Goal: Answer question/provide support: Share knowledge or assist other users

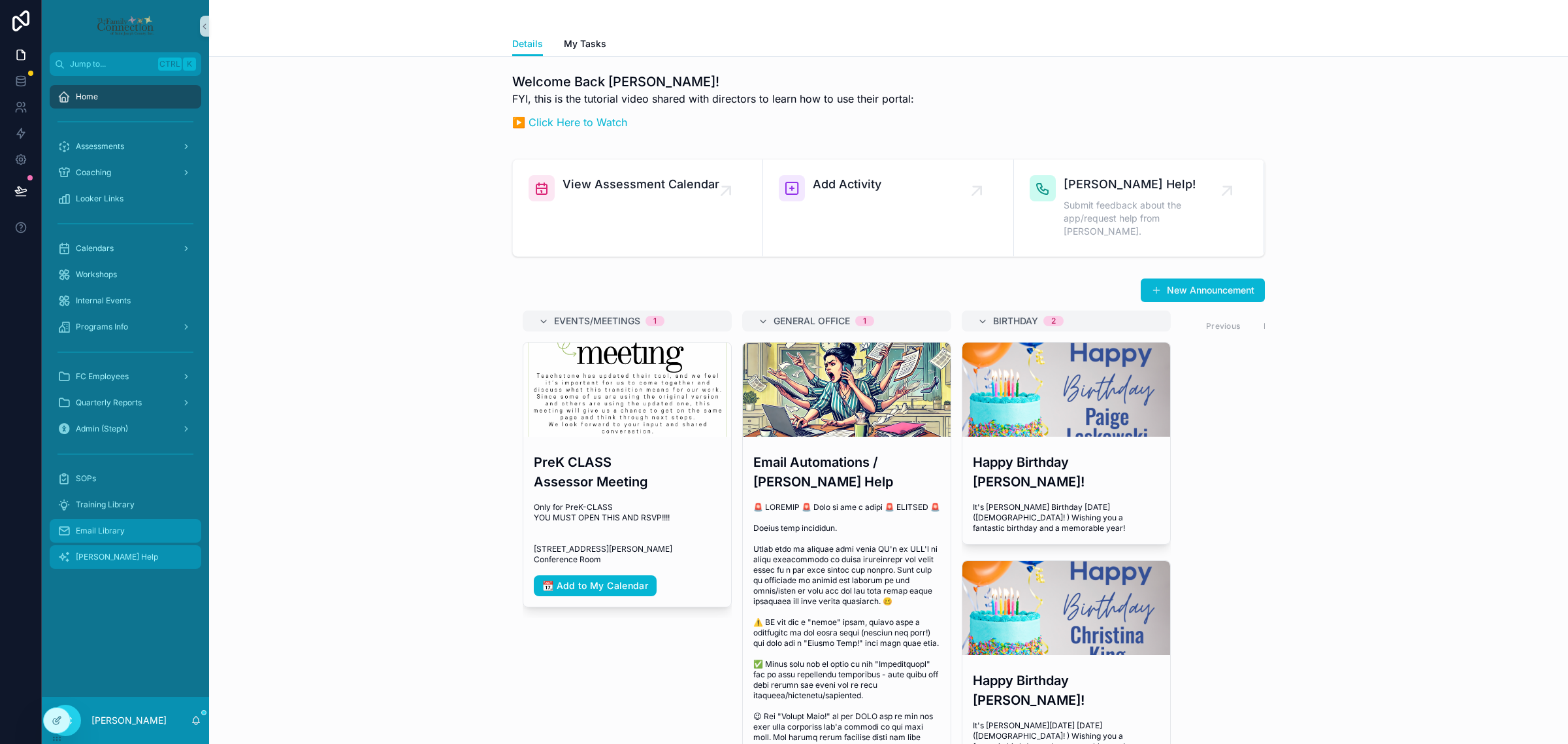
drag, startPoint x: 138, startPoint y: 547, endPoint x: 142, endPoint y: 542, distance: 6.4
click at [138, 547] on div "[PERSON_NAME] Help" at bounding box center [125, 557] width 136 height 21
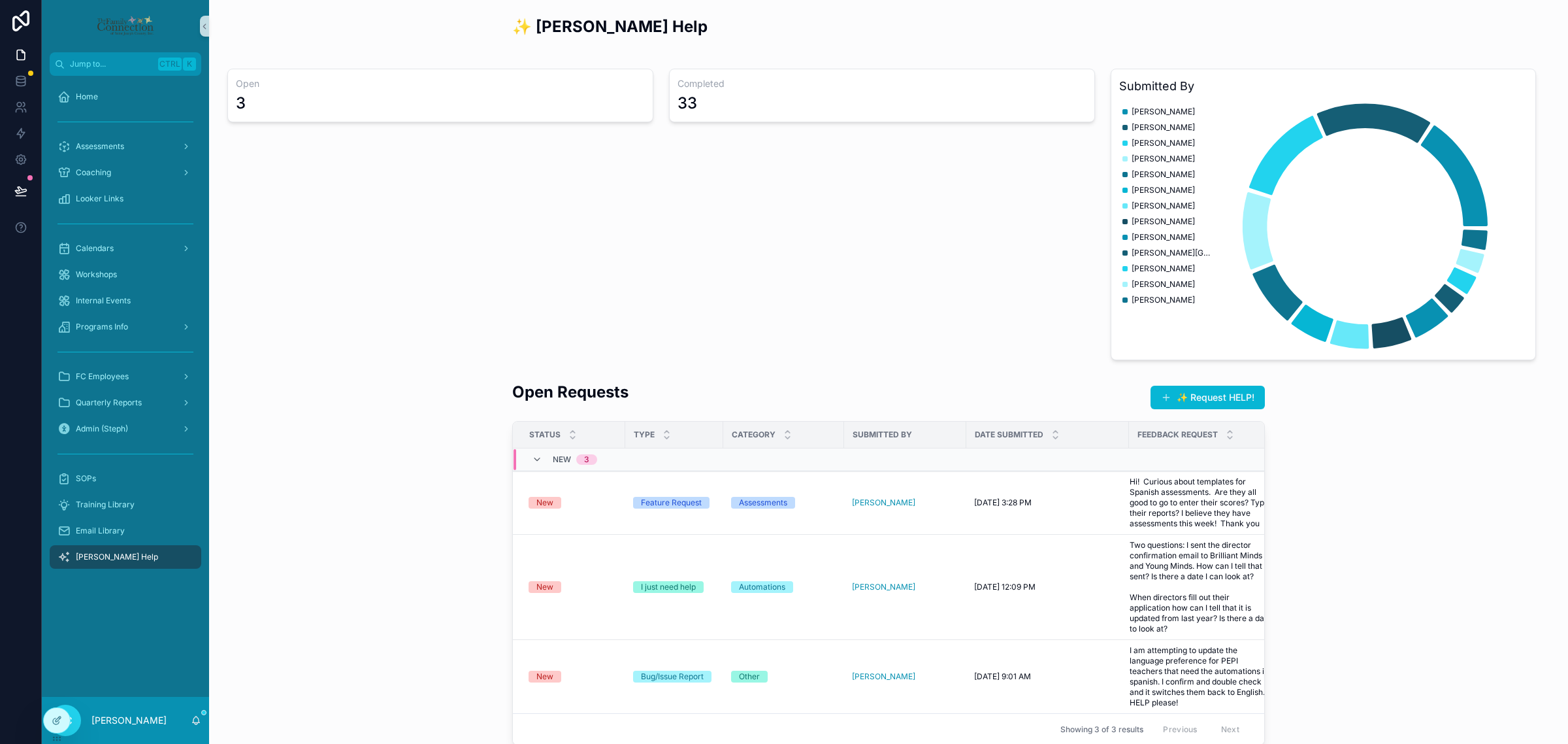
click at [328, 461] on div "Open Requests ✨ Request HELP! Status Type Category Submitted By Date Submitted …" at bounding box center [888, 563] width 1338 height 375
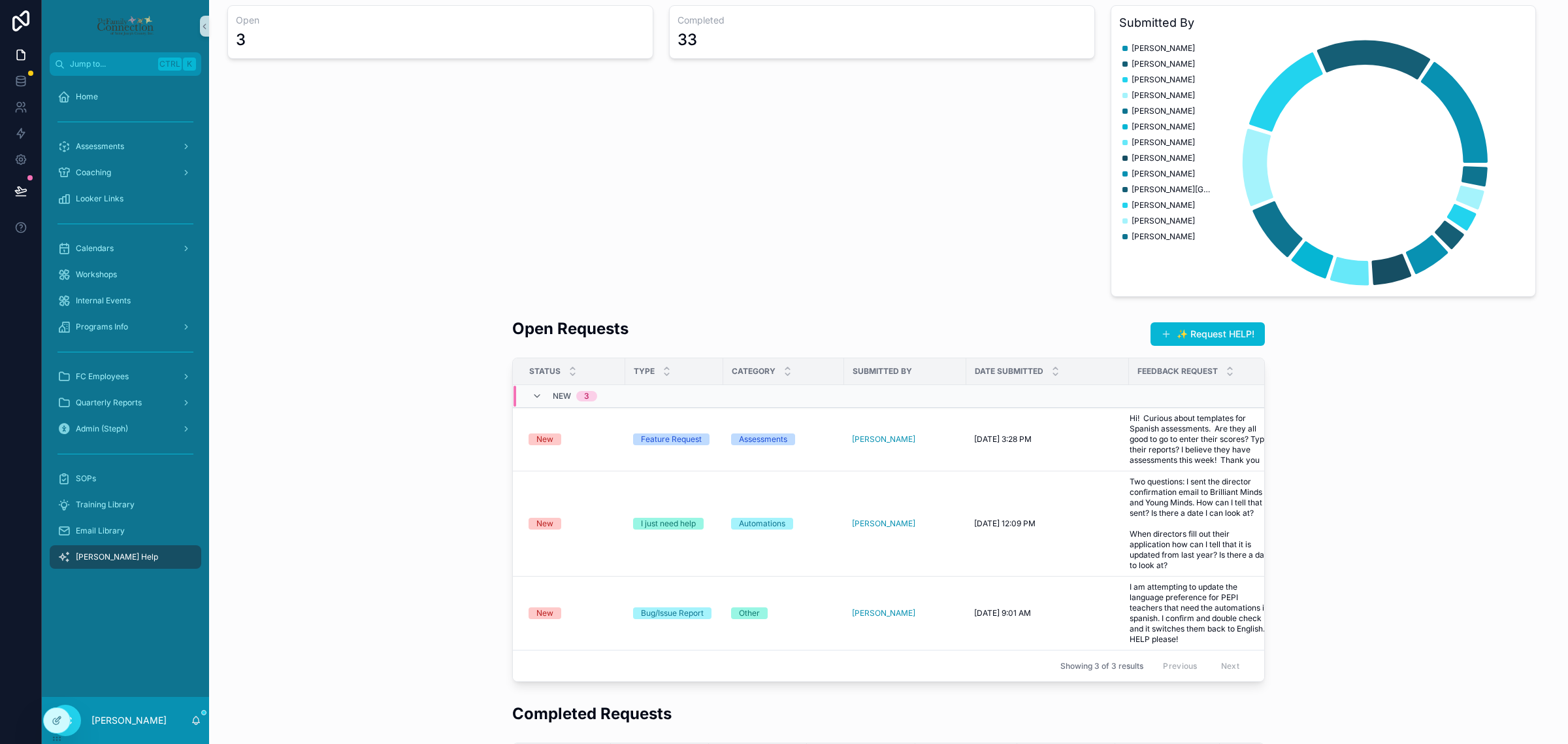
scroll to position [164, 0]
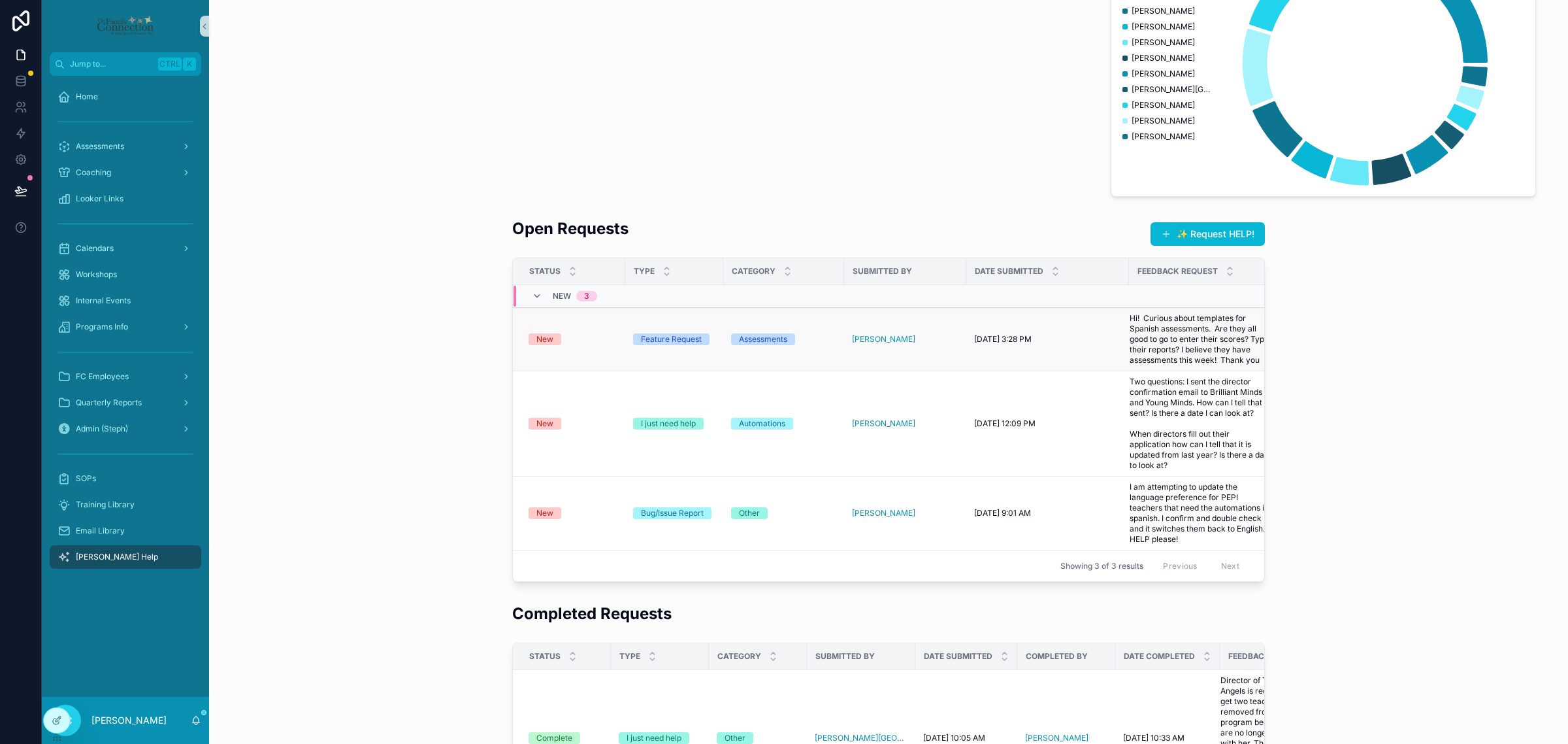
click at [563, 338] on div "New" at bounding box center [573, 339] width 89 height 12
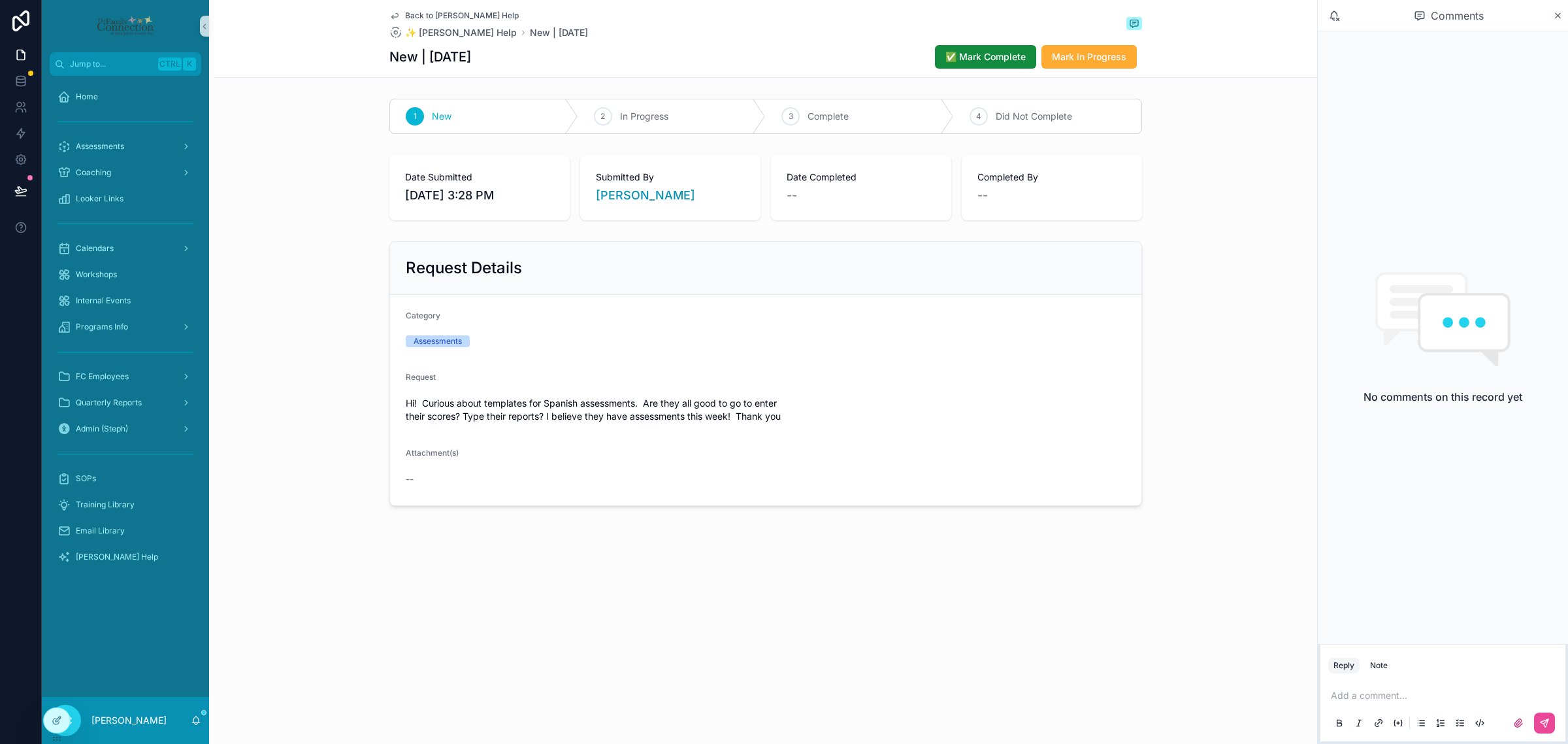
click at [1416, 693] on p "scrollable content" at bounding box center [1445, 695] width 229 height 13
click at [1545, 728] on icon "scrollable content" at bounding box center [1545, 723] width 11 height 11
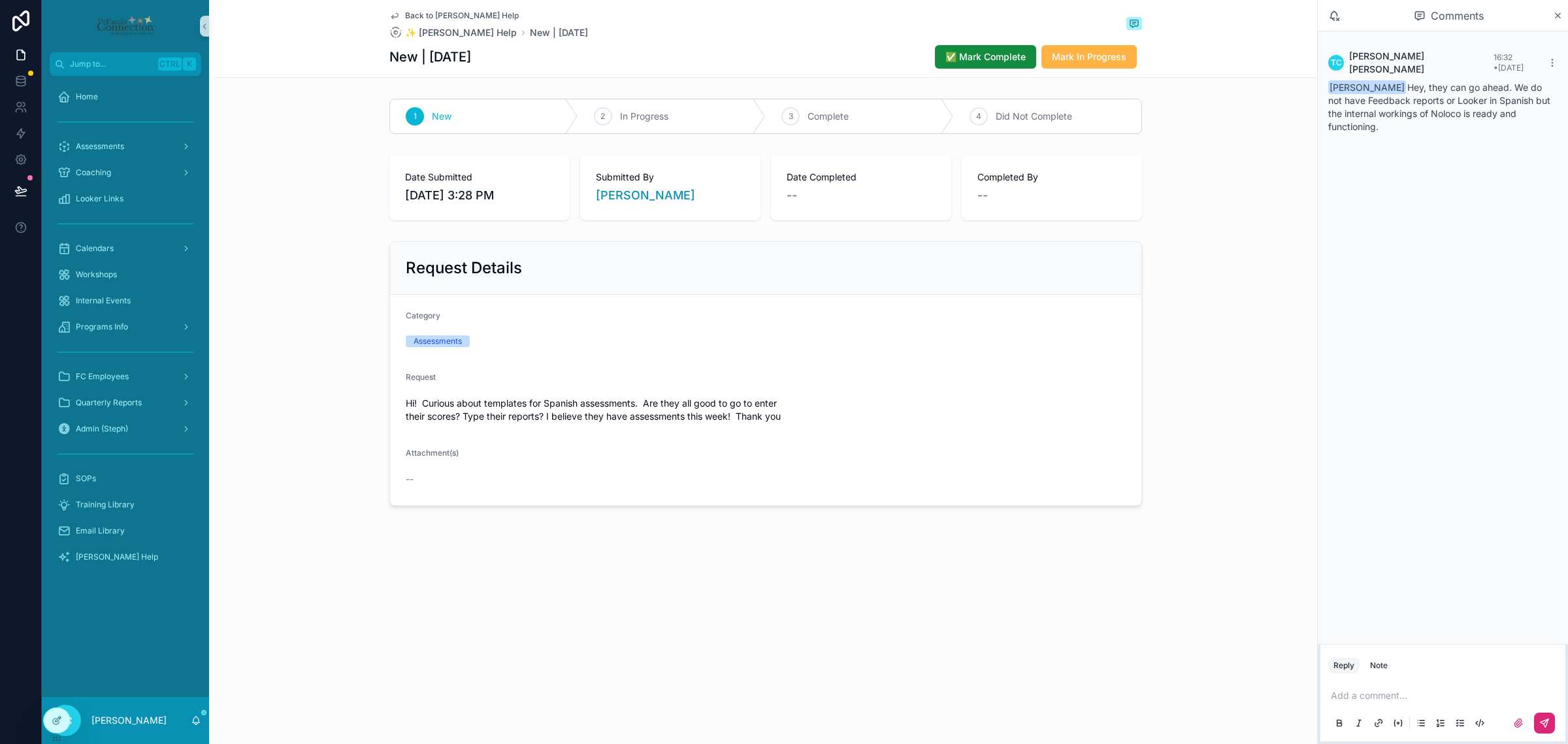
click at [1112, 49] on button "Mark In Progress" at bounding box center [1089, 57] width 95 height 24
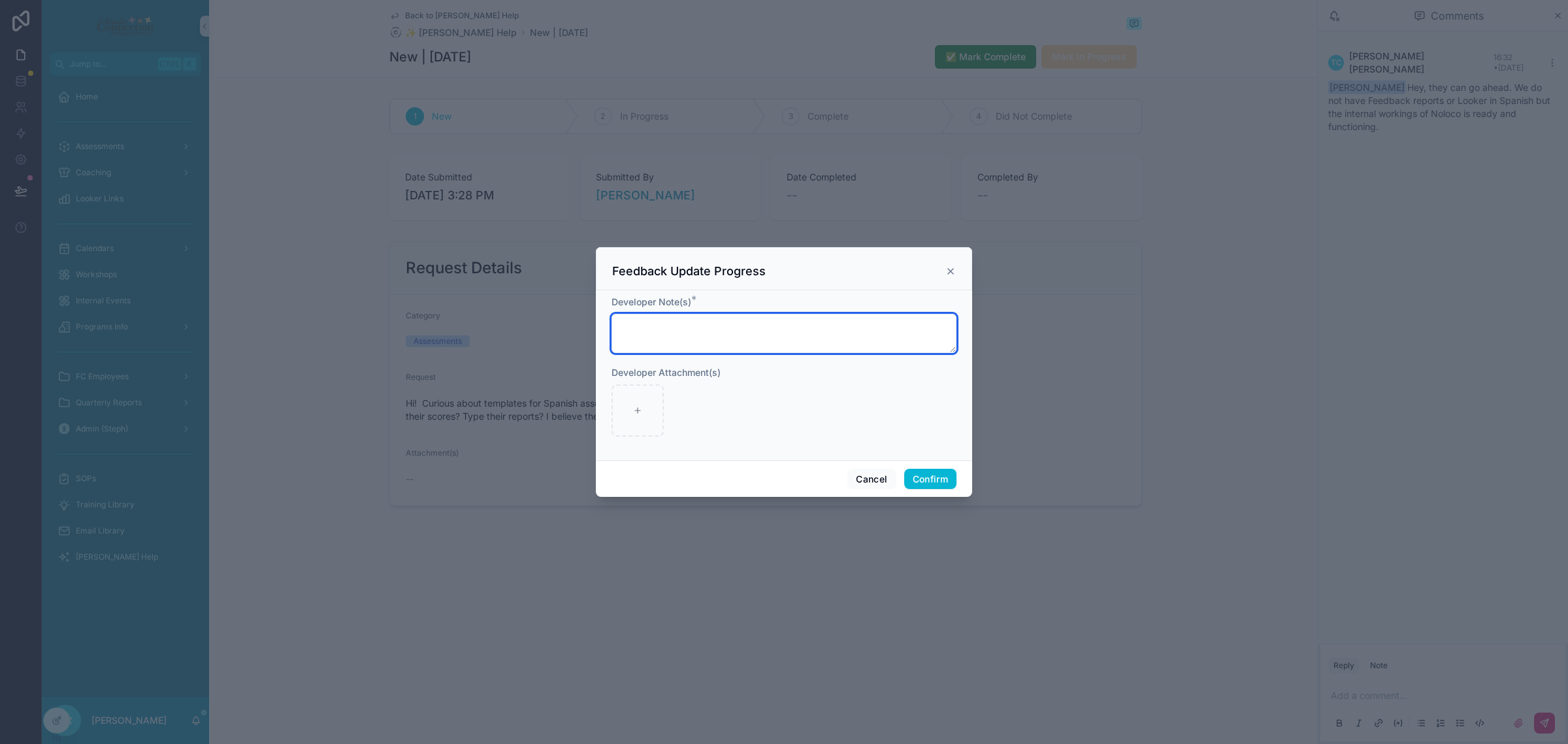
click at [820, 332] on textarea at bounding box center [784, 333] width 345 height 39
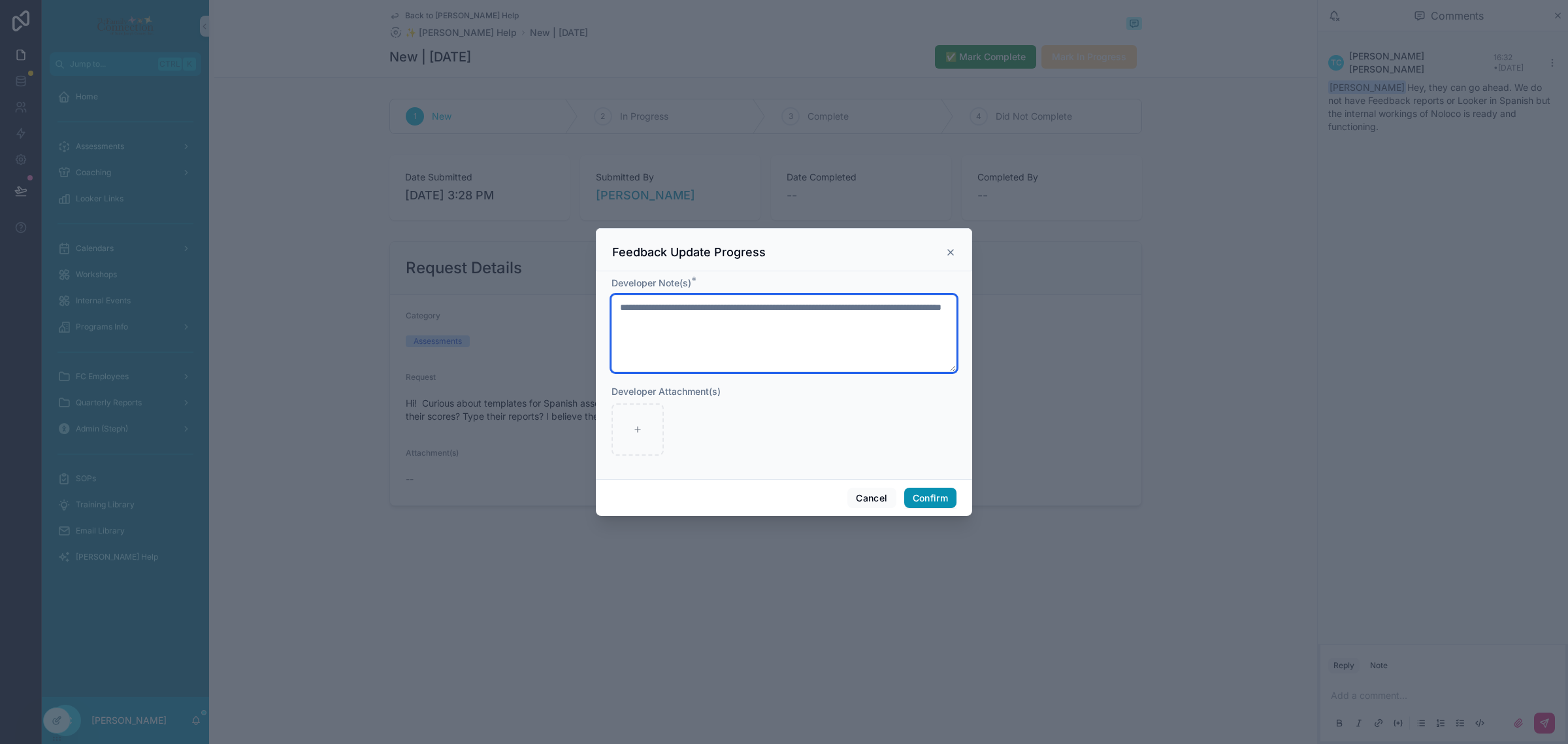
type textarea "**********"
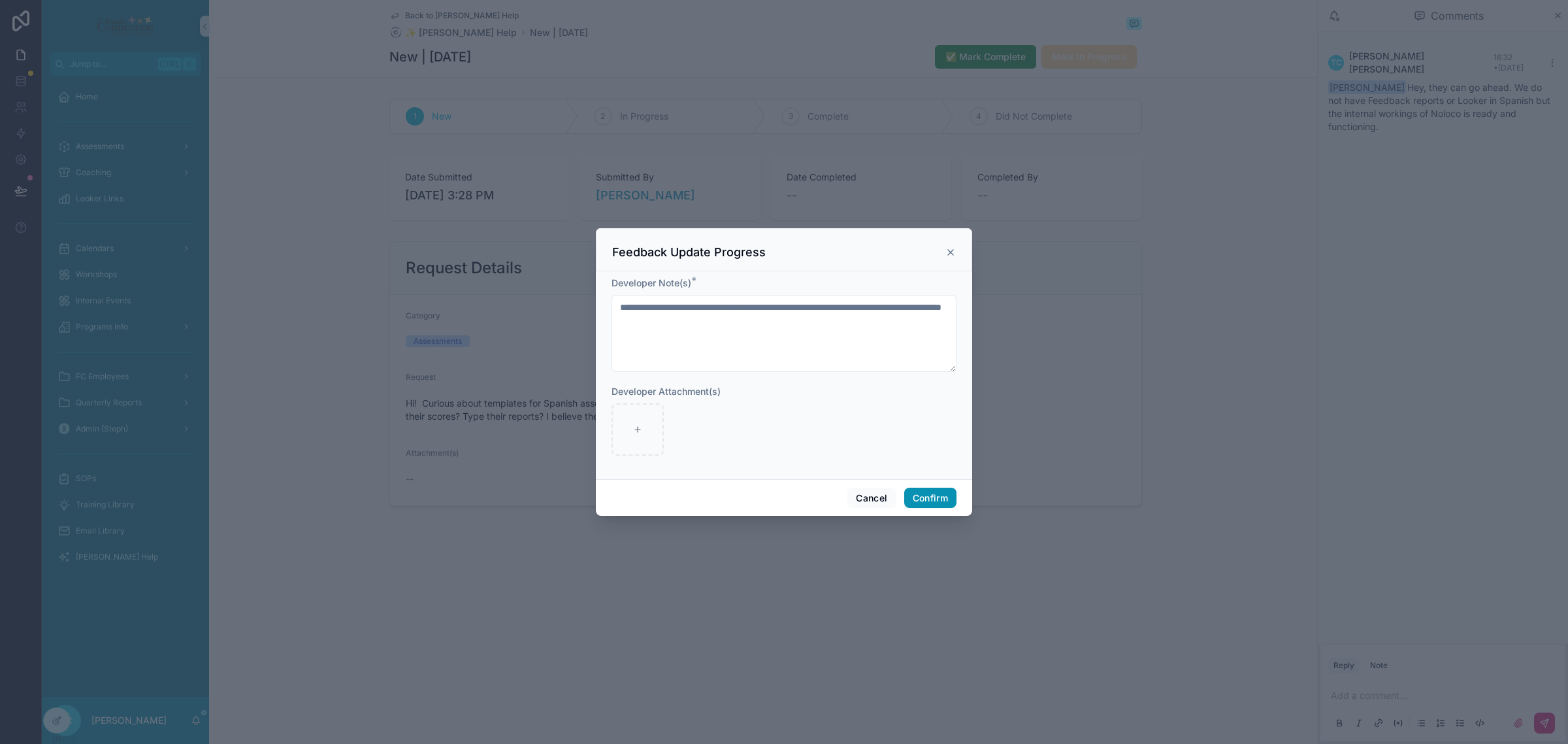
click at [935, 497] on button "Confirm" at bounding box center [931, 498] width 53 height 21
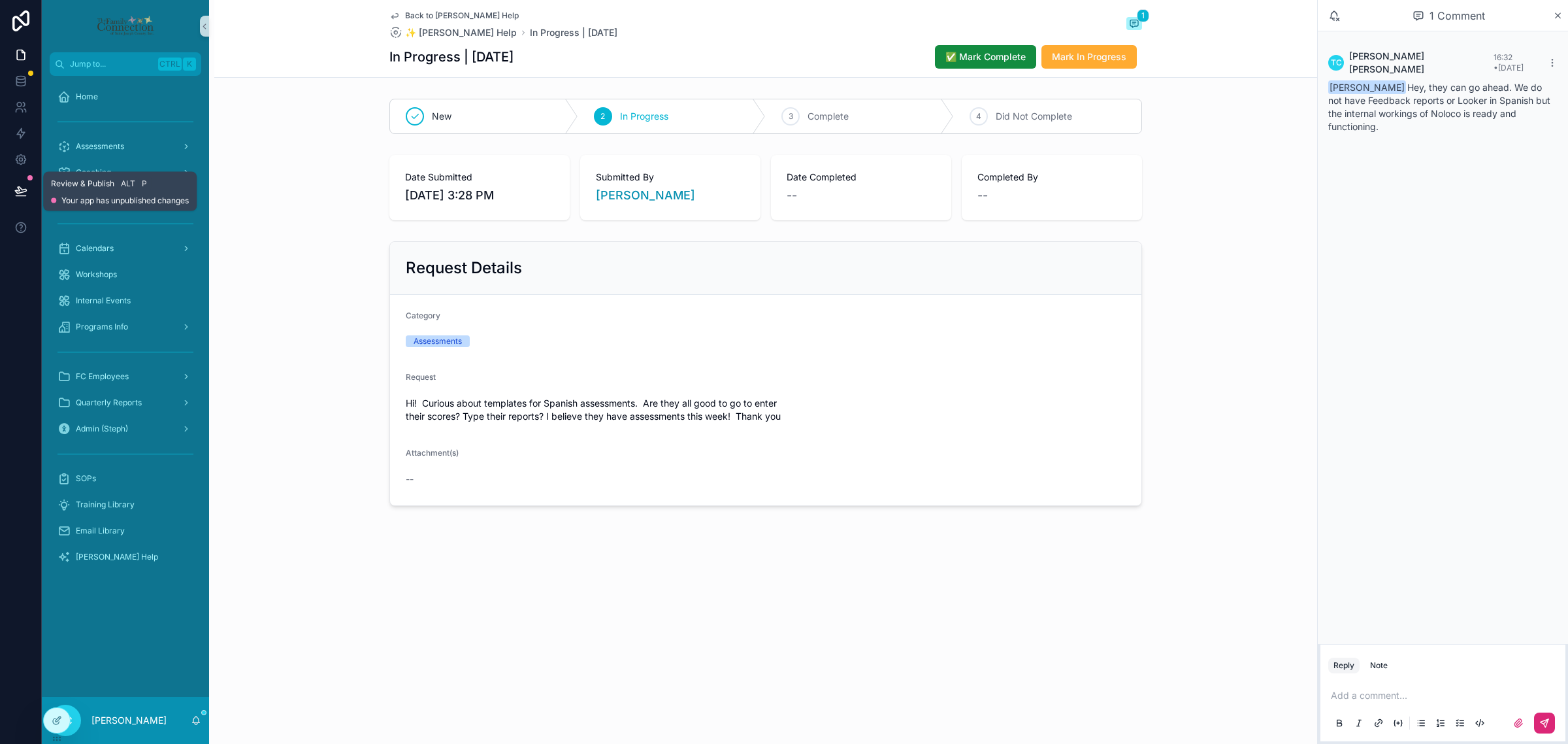
click at [9, 187] on button at bounding box center [21, 191] width 29 height 37
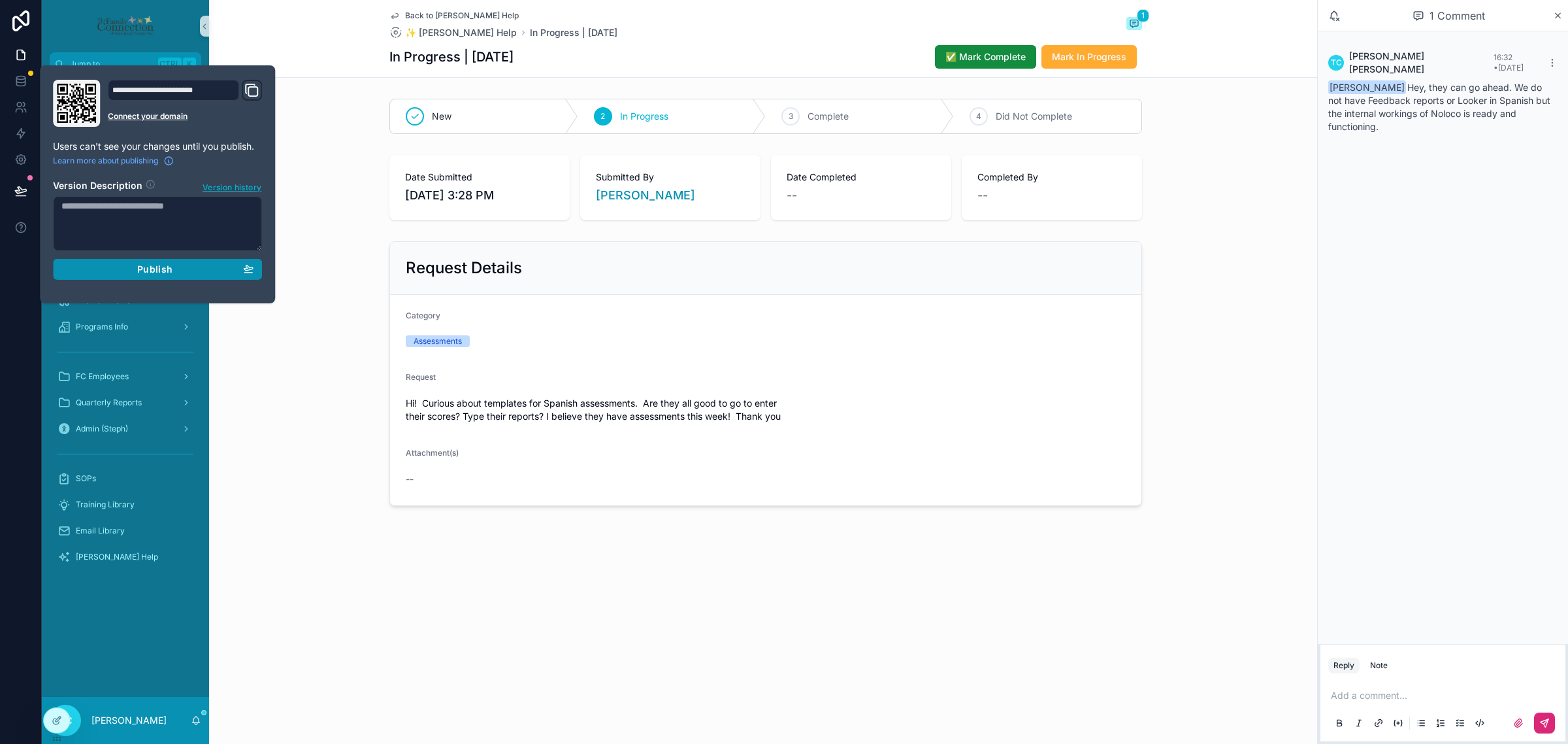
click at [179, 279] on button "Publish" at bounding box center [158, 269] width 209 height 21
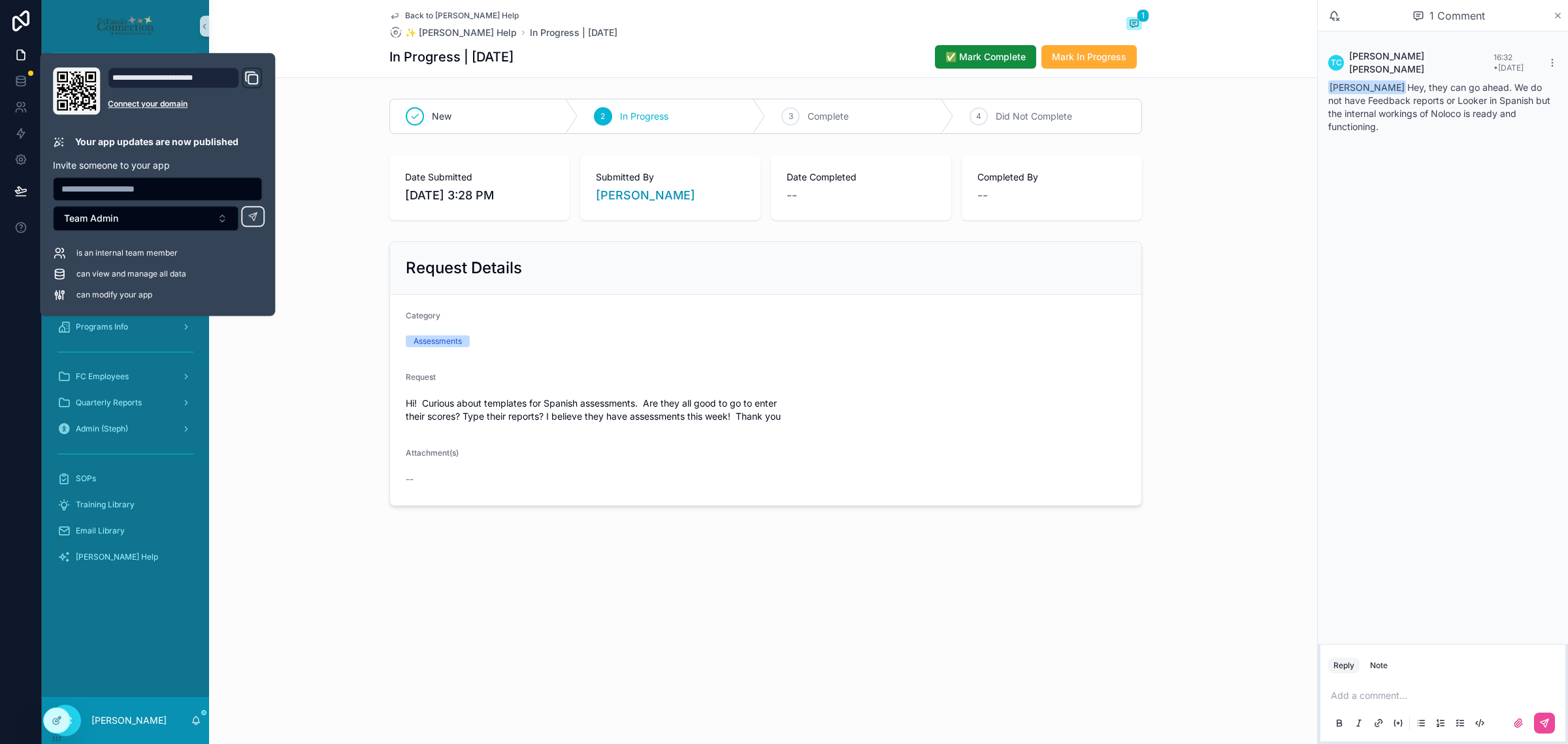
click at [1556, 17] on icon "scrollable content" at bounding box center [1558, 16] width 5 height 5
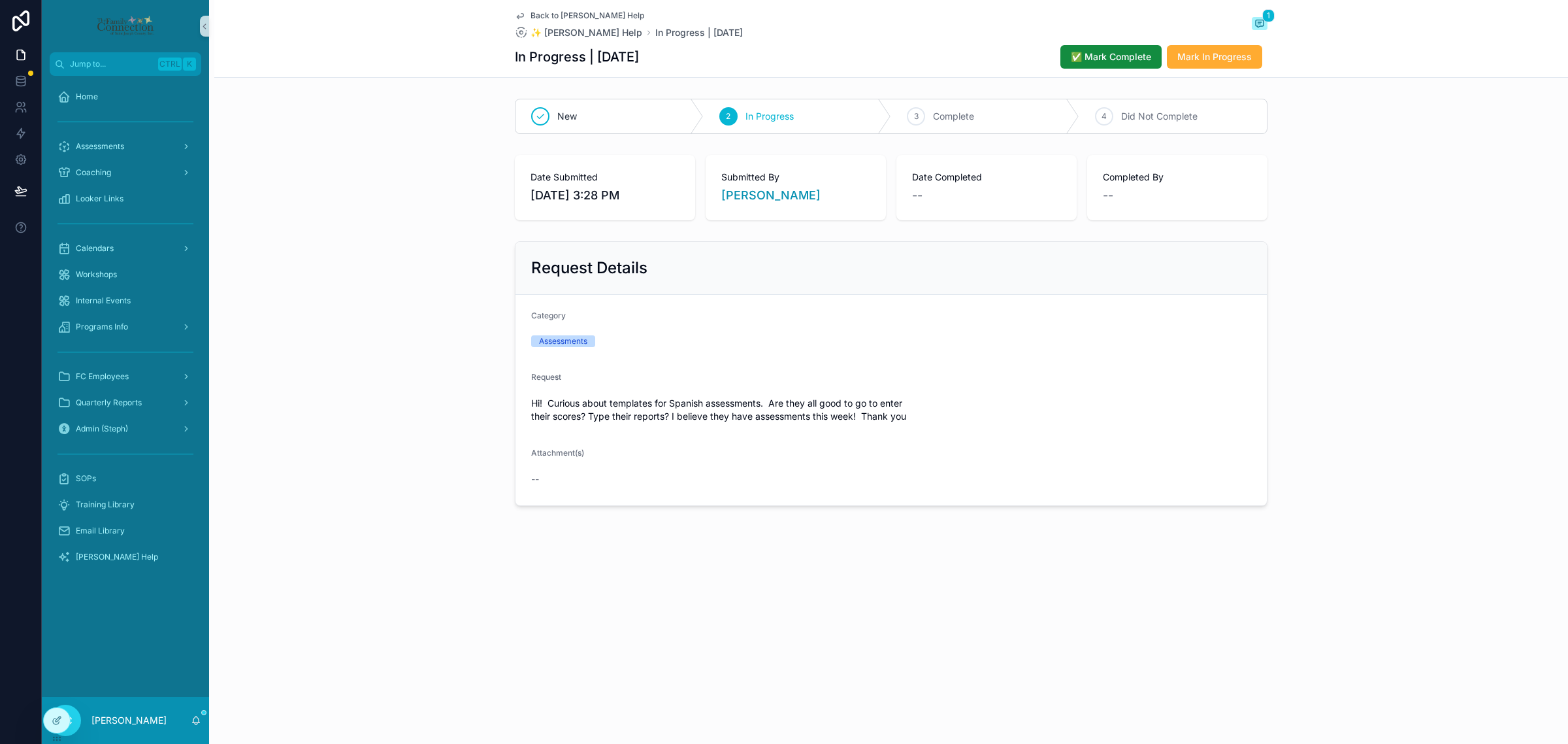
click at [589, 16] on span "Back to Trish Help" at bounding box center [587, 16] width 114 height 11
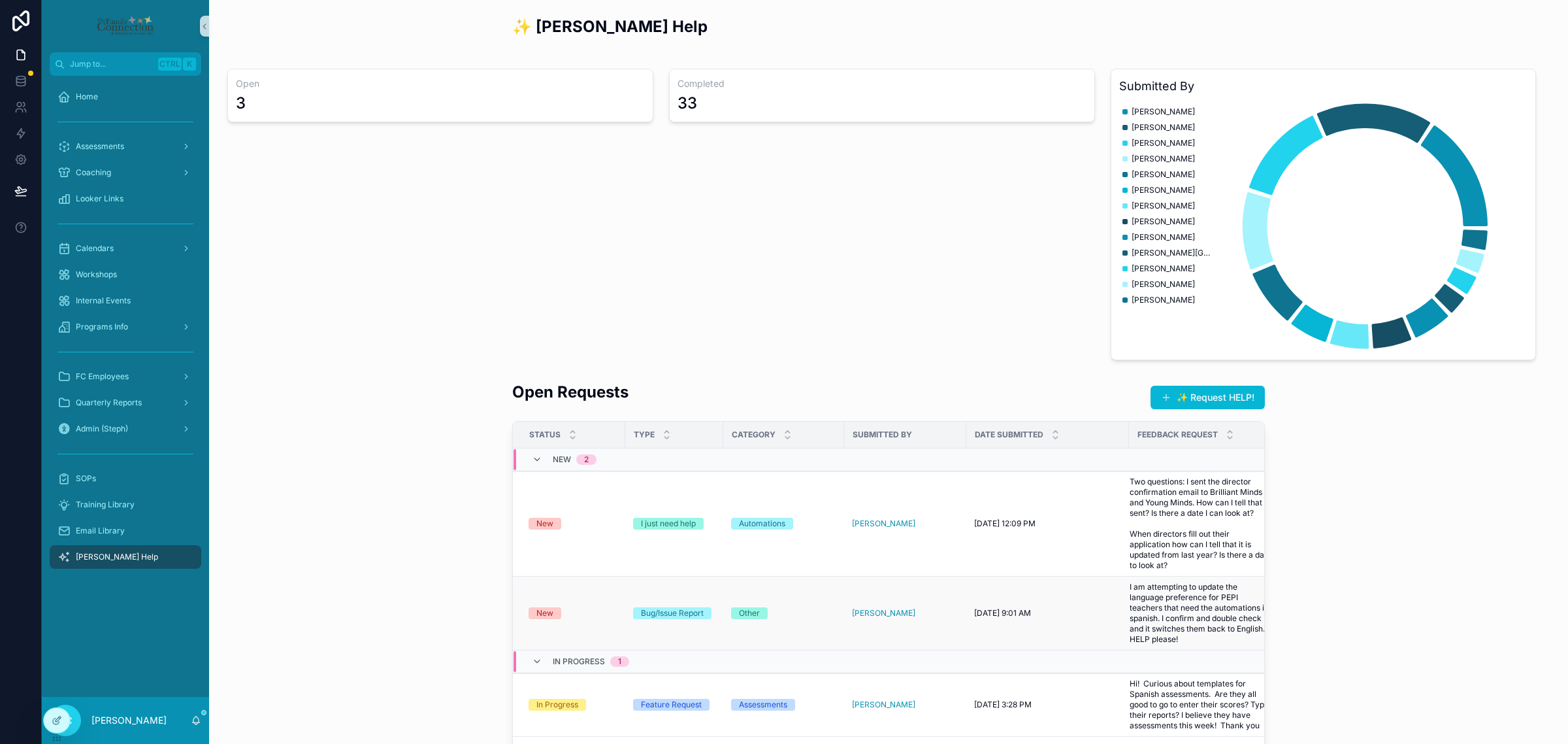
click at [568, 626] on td "New" at bounding box center [569, 613] width 112 height 74
click at [537, 618] on div "New" at bounding box center [545, 613] width 17 height 12
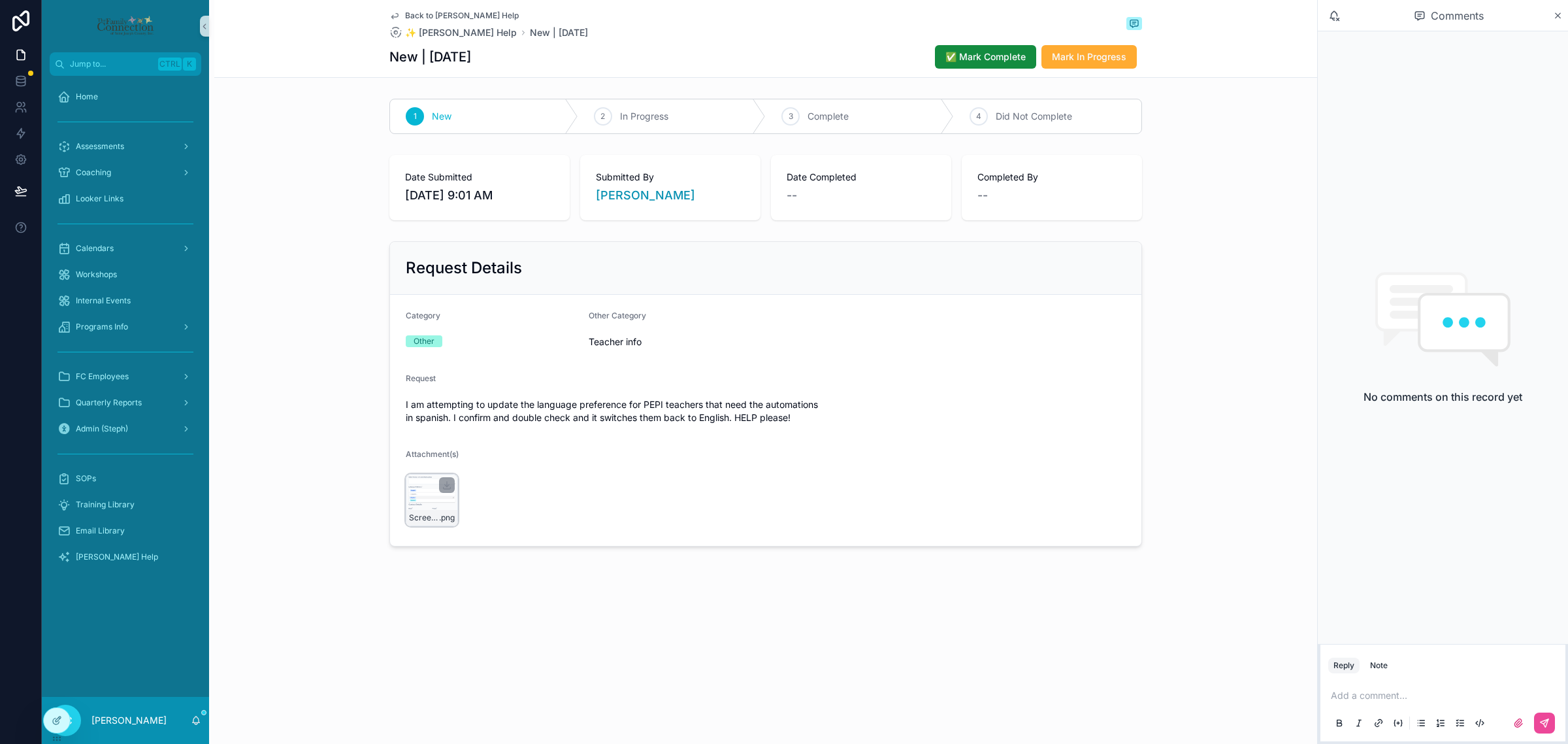
click at [432, 497] on div "Screenshot-2025-09-05-at-8.58.58-AM .png" at bounding box center [432, 500] width 53 height 53
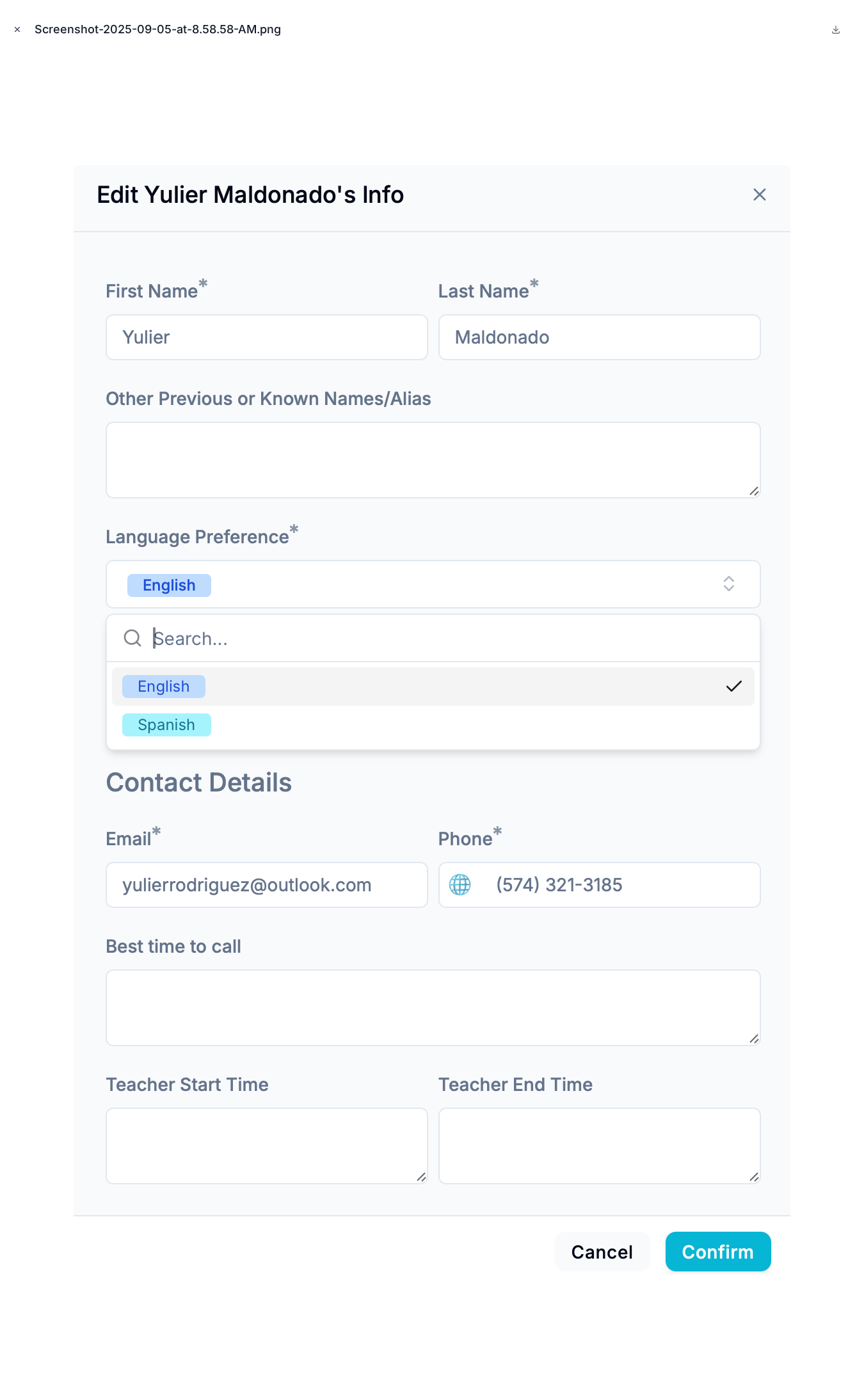
click at [19, 28] on icon "Close modal" at bounding box center [17, 30] width 5 height 5
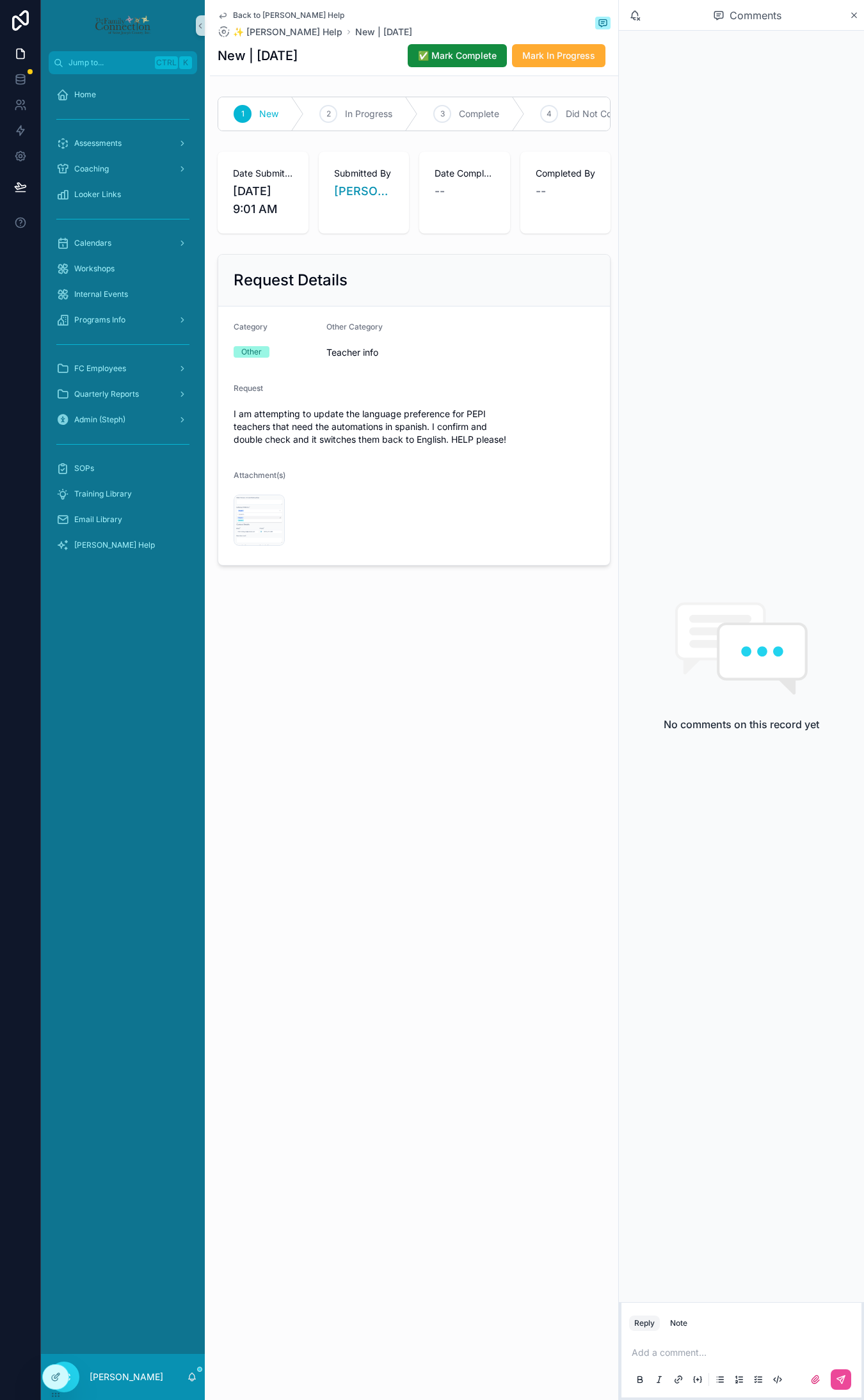
click at [674, 728] on p "scrollable content" at bounding box center [744, 1353] width 225 height 13
click at [846, 728] on button "scrollable content" at bounding box center [841, 1380] width 21 height 21
click at [479, 47] on button "✅ Mark Complete" at bounding box center [457, 56] width 99 height 23
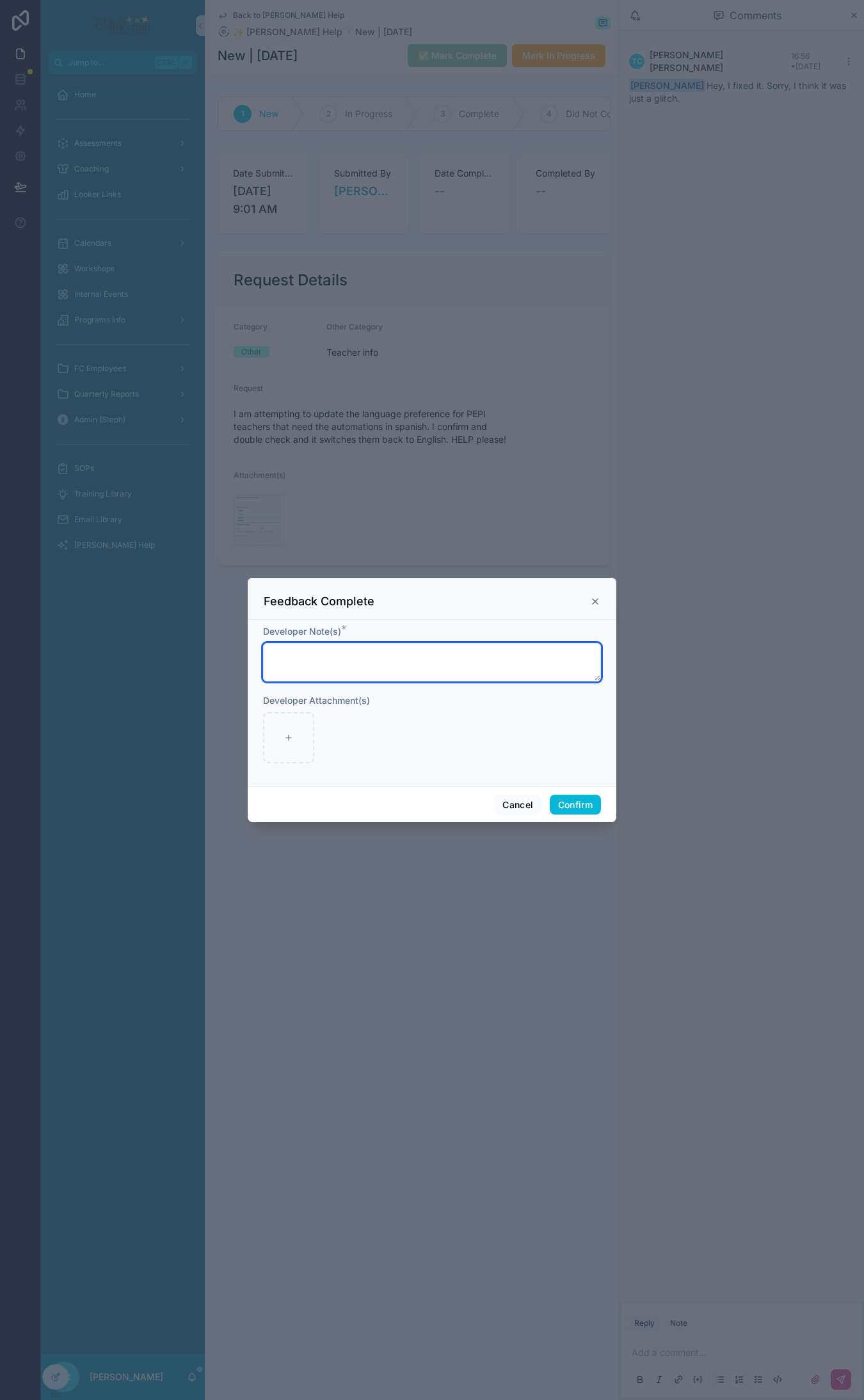
click at [490, 654] on textarea at bounding box center [432, 663] width 338 height 39
type textarea "*"
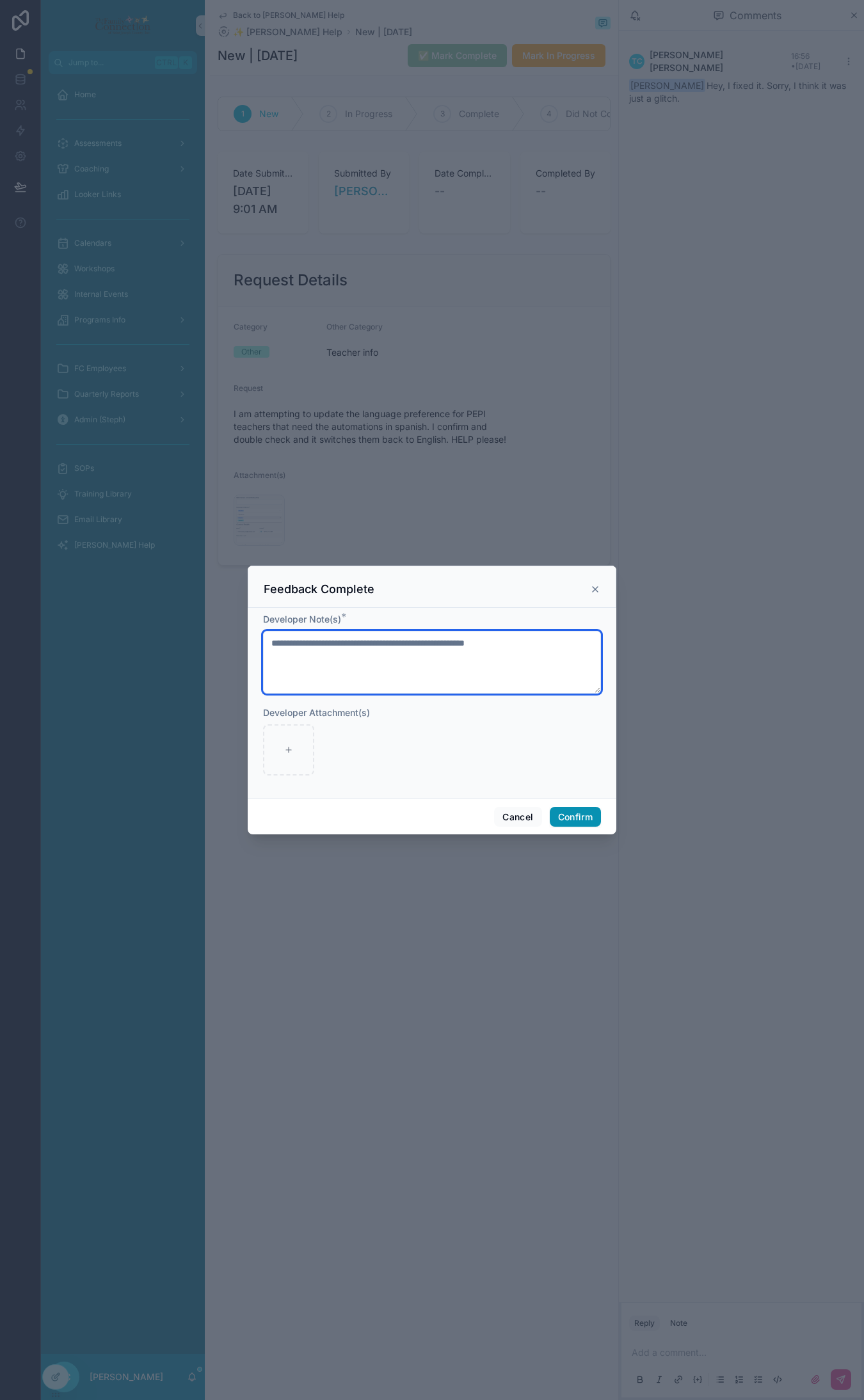
type textarea "**********"
click at [560, 728] on button "Confirm" at bounding box center [575, 817] width 51 height 21
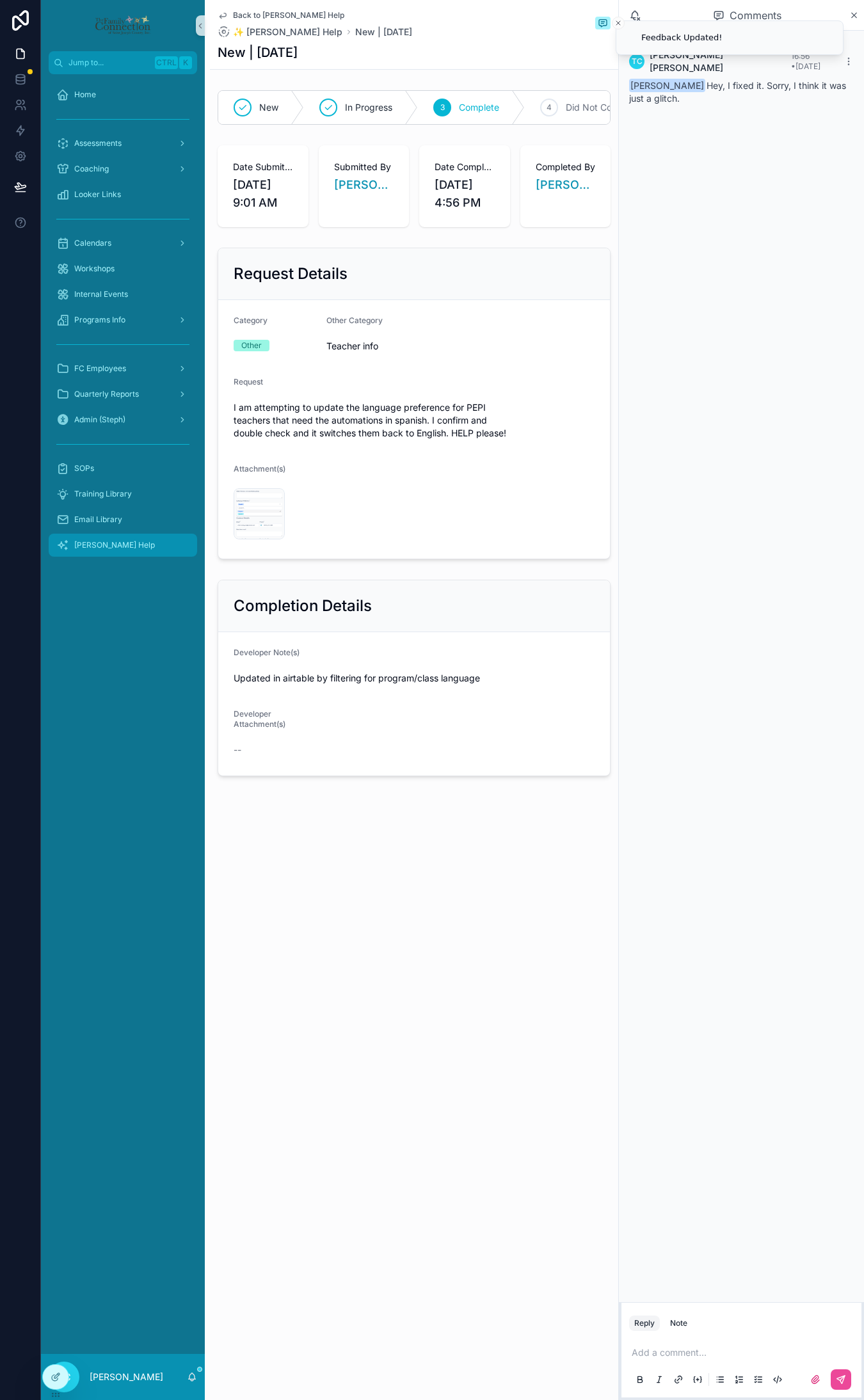
click at [110, 535] on div "[PERSON_NAME] Help" at bounding box center [123, 546] width 133 height 21
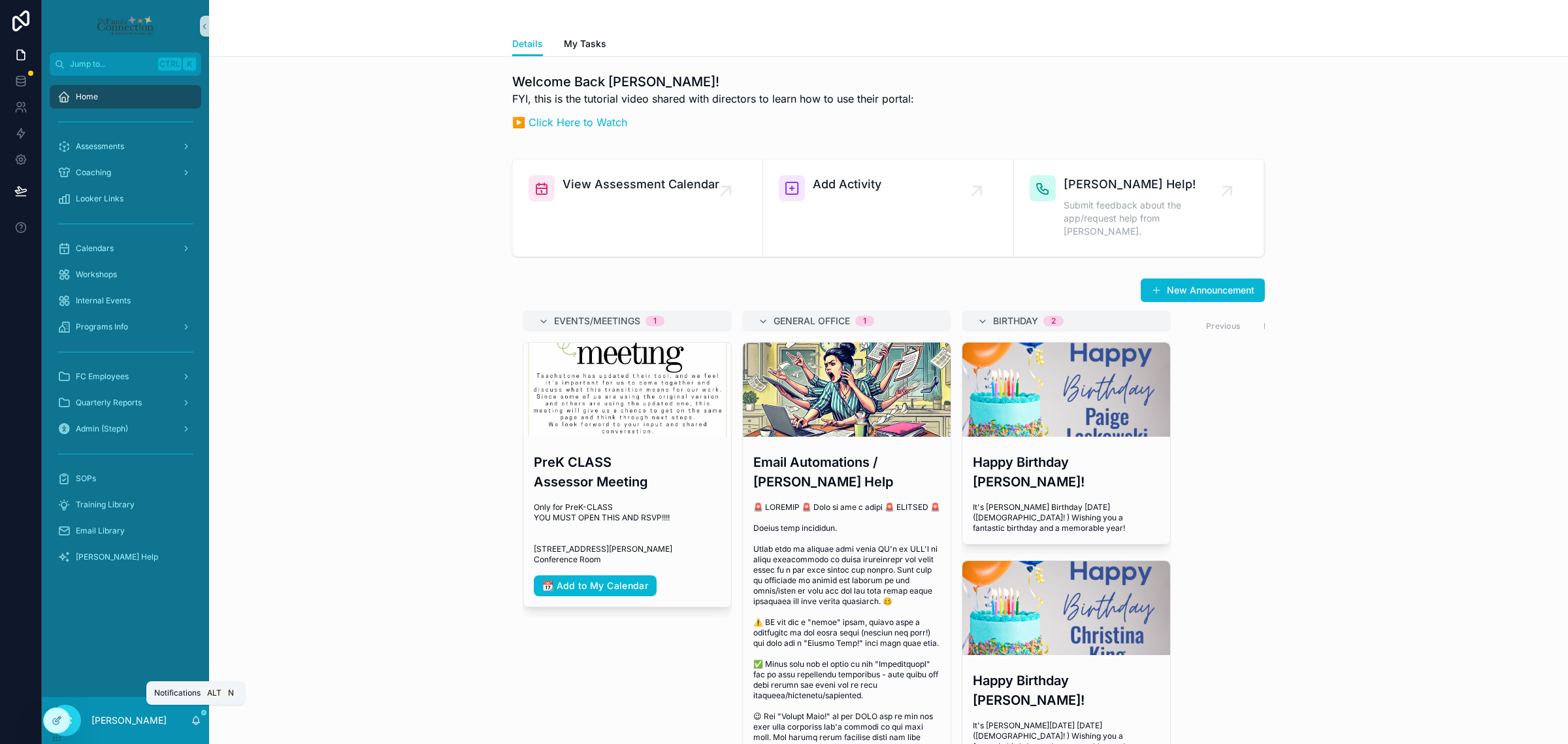
click at [198, 718] on icon "scrollable content" at bounding box center [196, 720] width 11 height 11
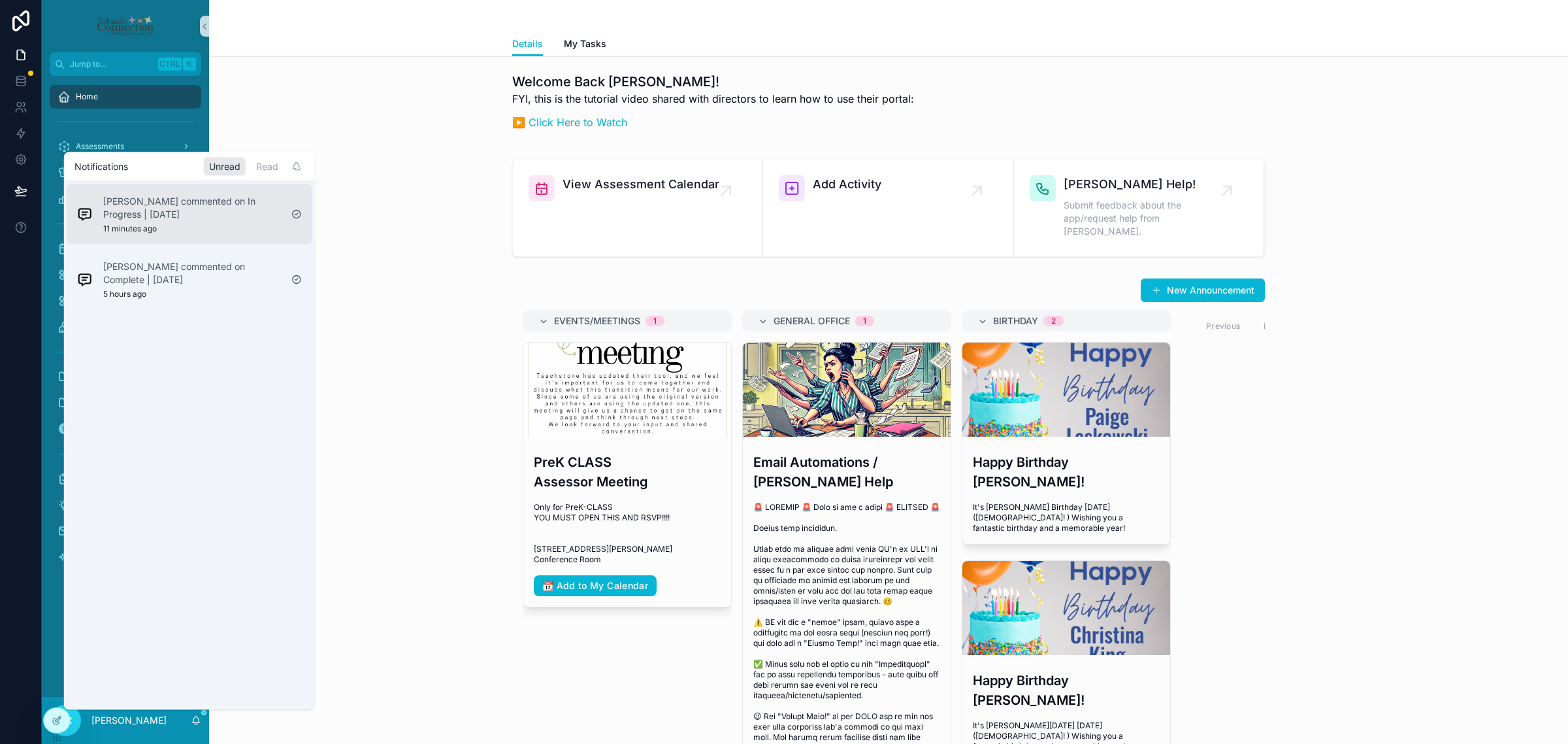
click at [235, 210] on p "Steph Hooks commented on In Progress | 9.8.2025" at bounding box center [192, 207] width 178 height 26
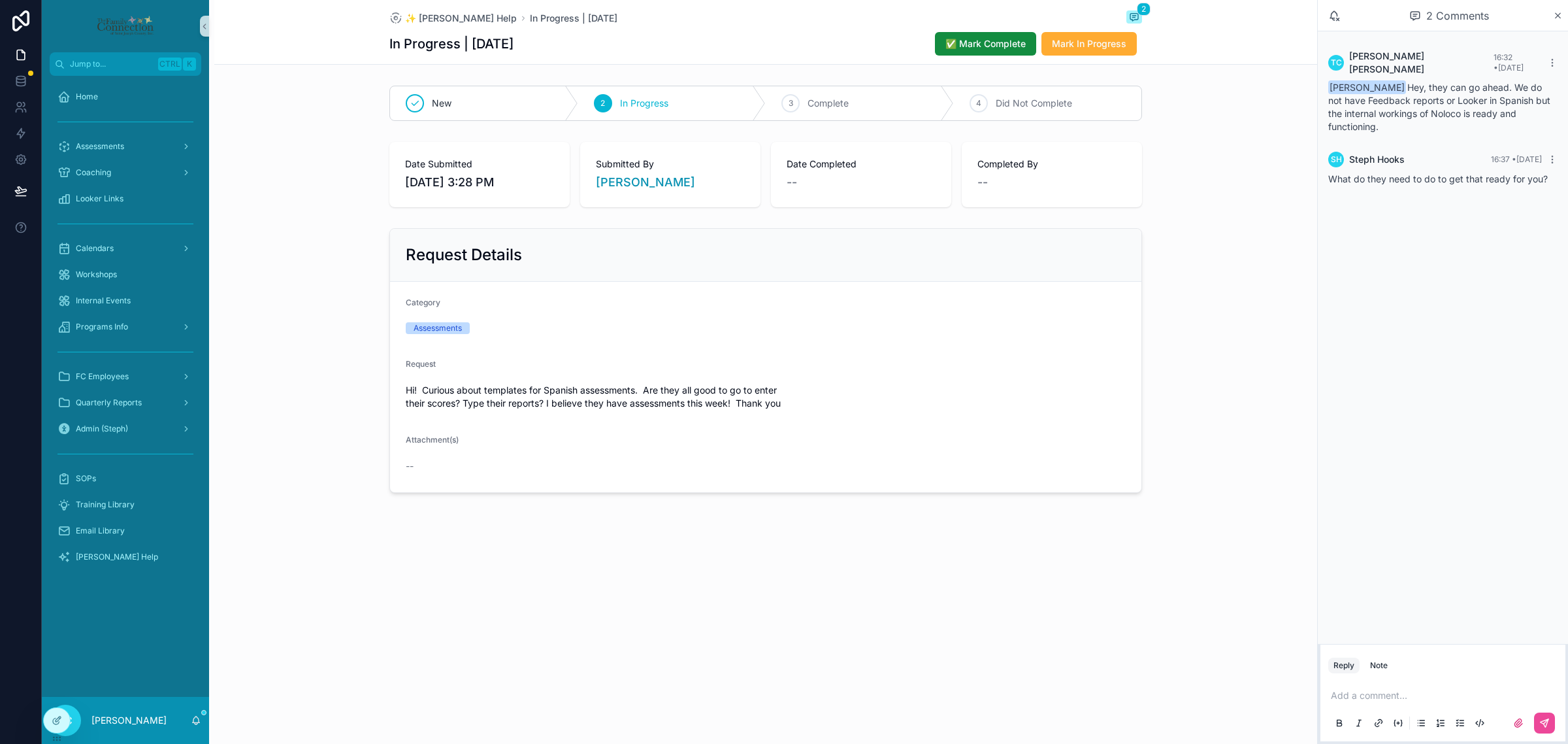
click at [1415, 179] on div "TC Trish Connelly 16:32 • Today Steph Hooks Hey, they can go ahead. We do not h…" at bounding box center [1443, 118] width 250 height 173
click at [1362, 700] on p "scrollable content" at bounding box center [1445, 695] width 229 height 13
click at [1539, 721] on button "scrollable content" at bounding box center [1545, 723] width 21 height 21
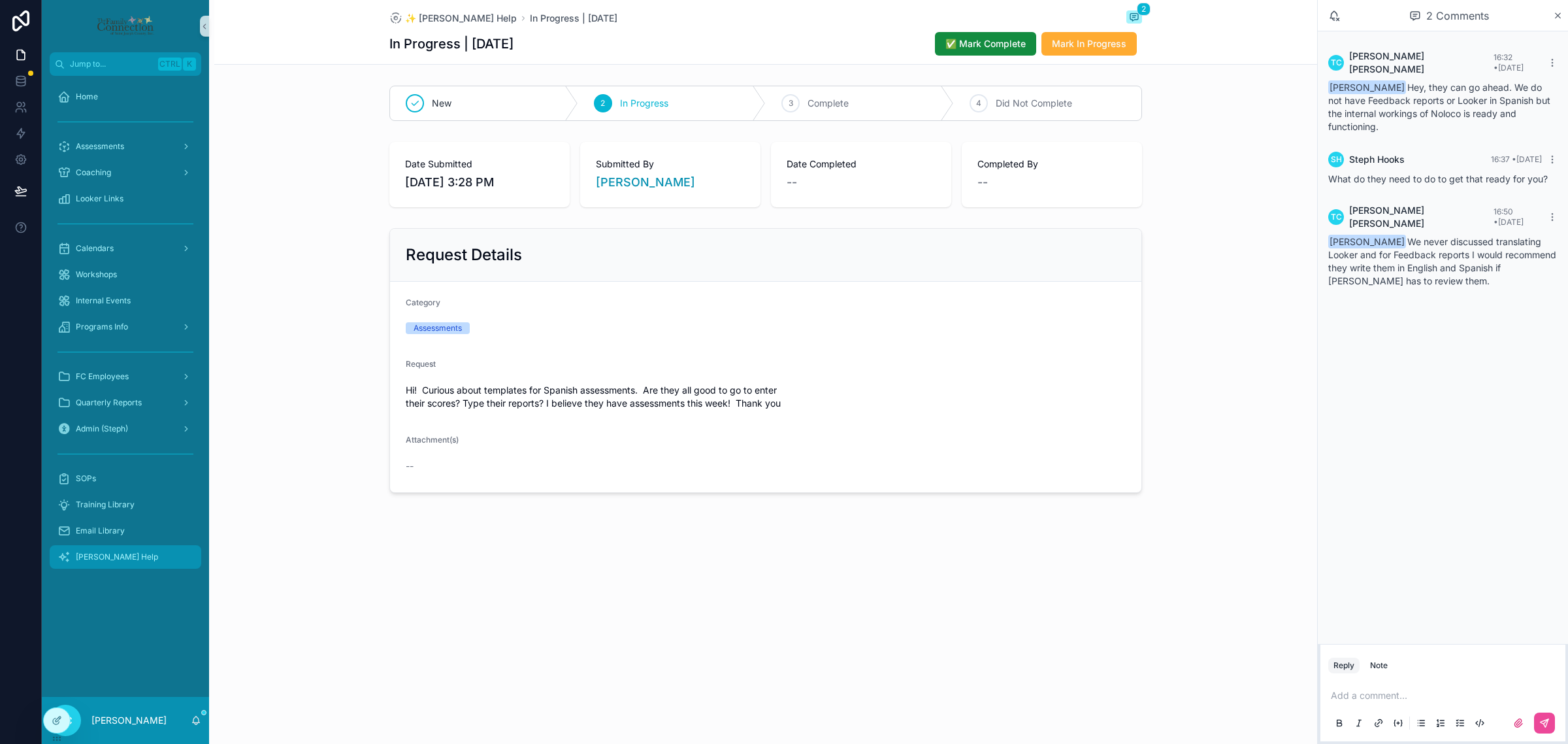
click at [136, 563] on div "[PERSON_NAME] Help" at bounding box center [125, 557] width 136 height 21
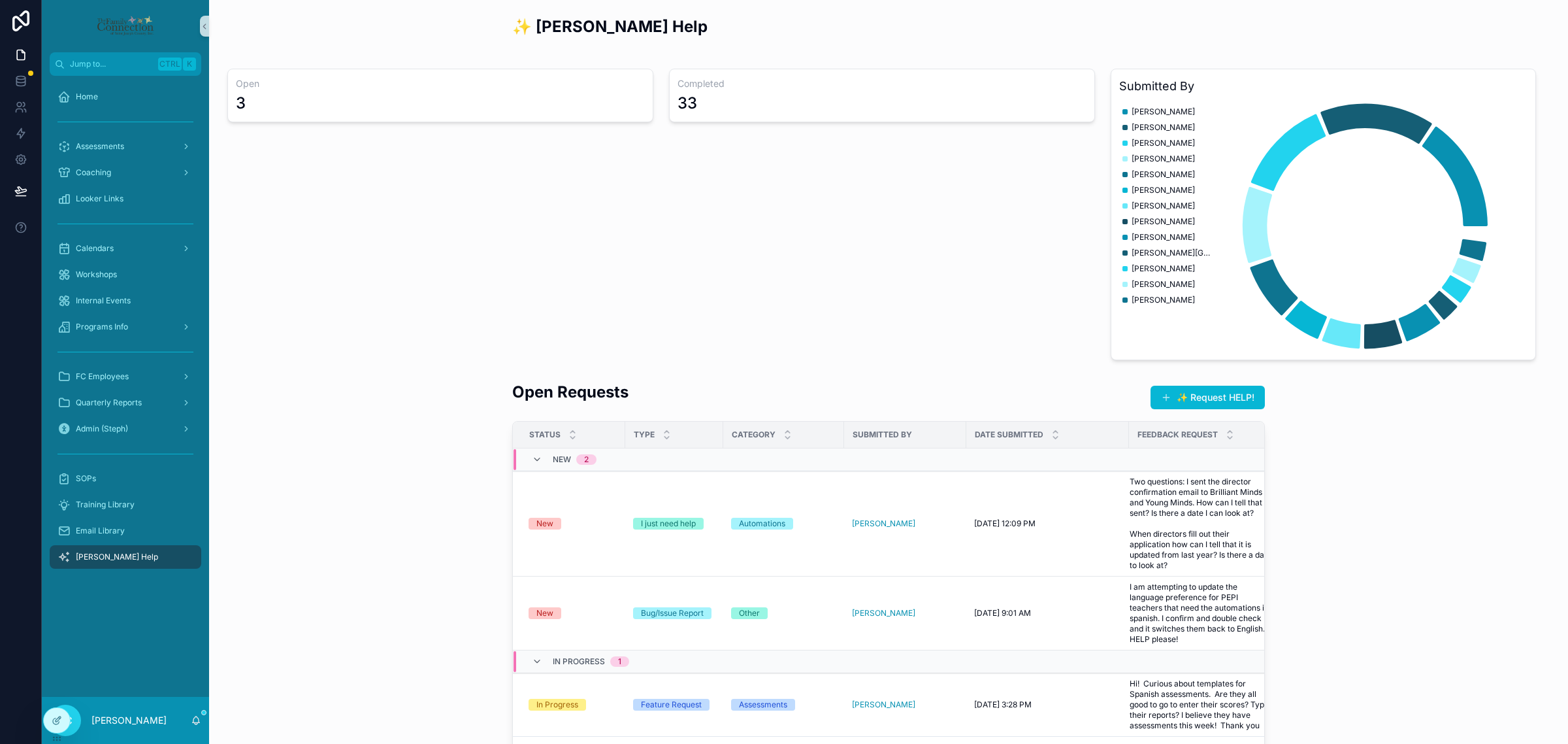
click at [1367, 551] on div "Open Requests ✨ Request HELP! Status Type Category Submitted By Date Submitted …" at bounding box center [888, 574] width 1338 height 398
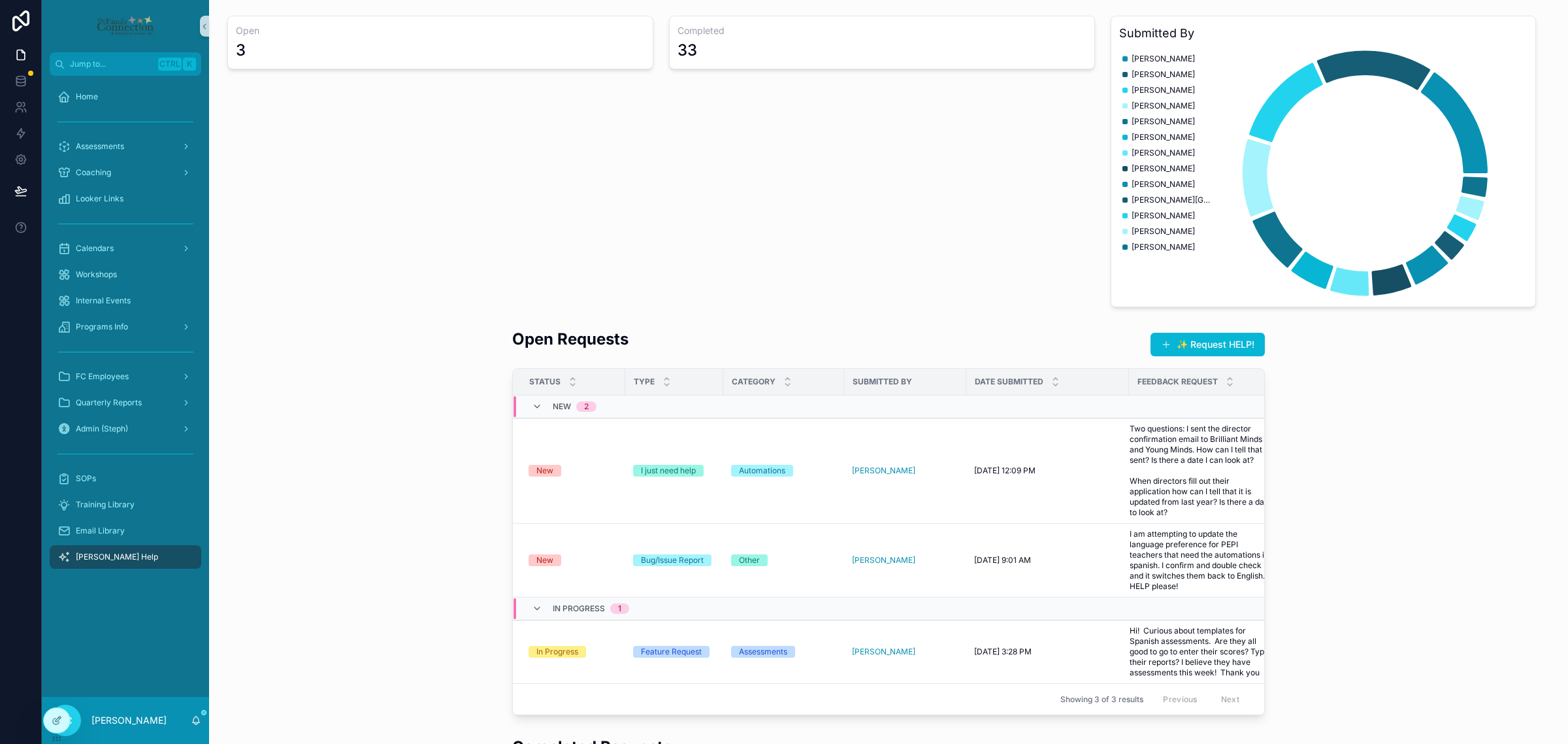
scroll to position [81, 0]
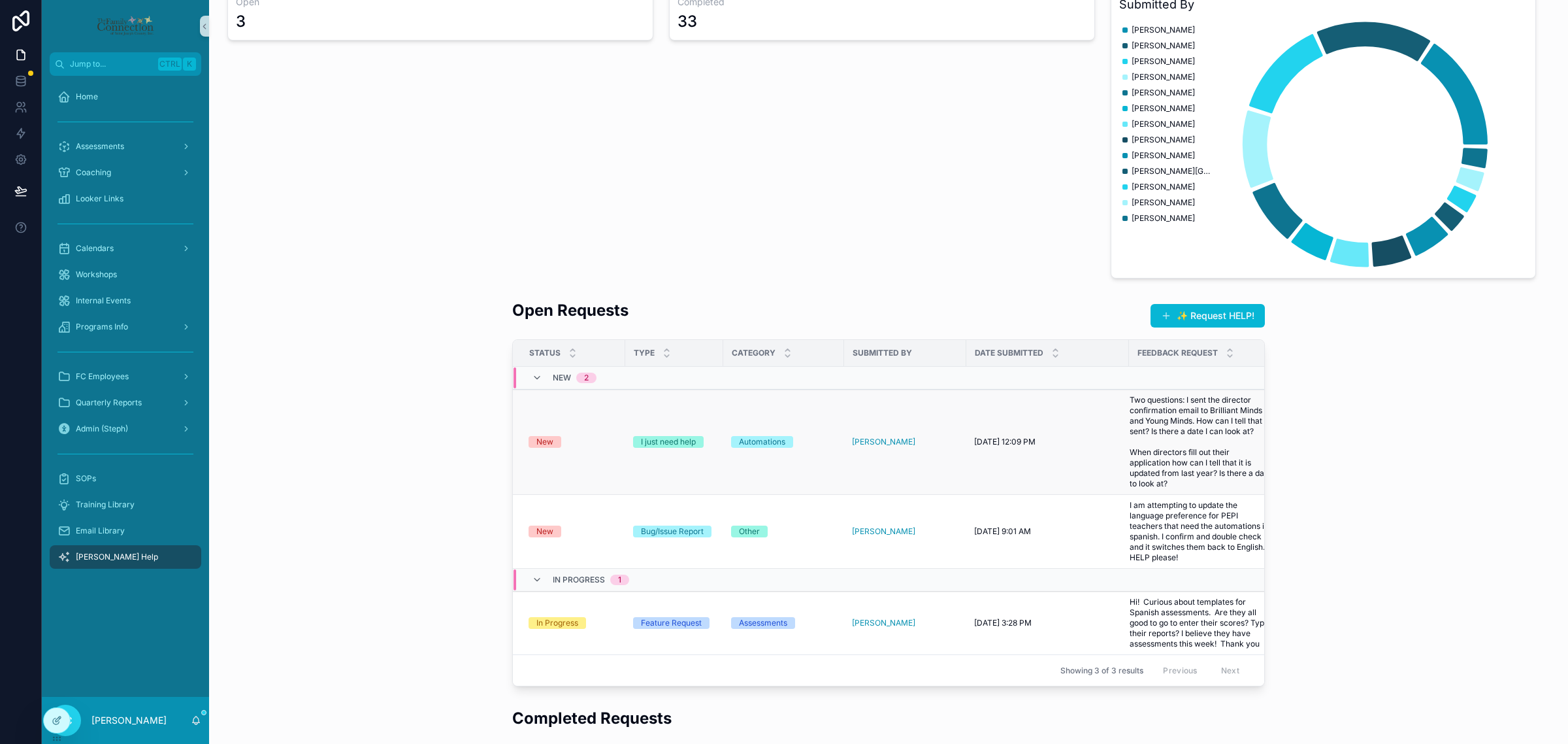
click at [568, 439] on div "New" at bounding box center [573, 442] width 89 height 12
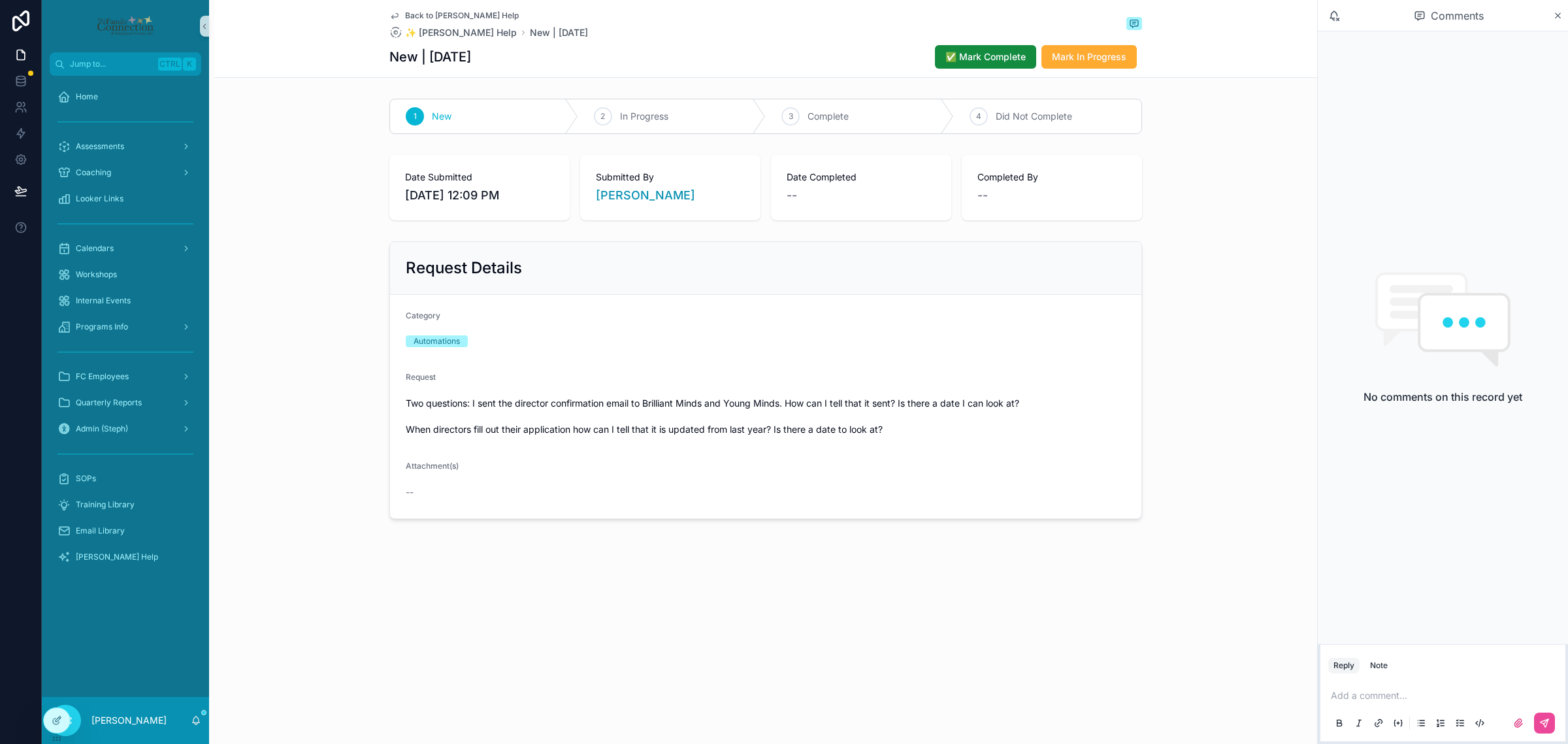
click at [1400, 693] on p "scrollable content" at bounding box center [1445, 695] width 229 height 13
copy span "**********"
click at [1073, 57] on span "Mark In Progress" at bounding box center [1088, 57] width 74 height 13
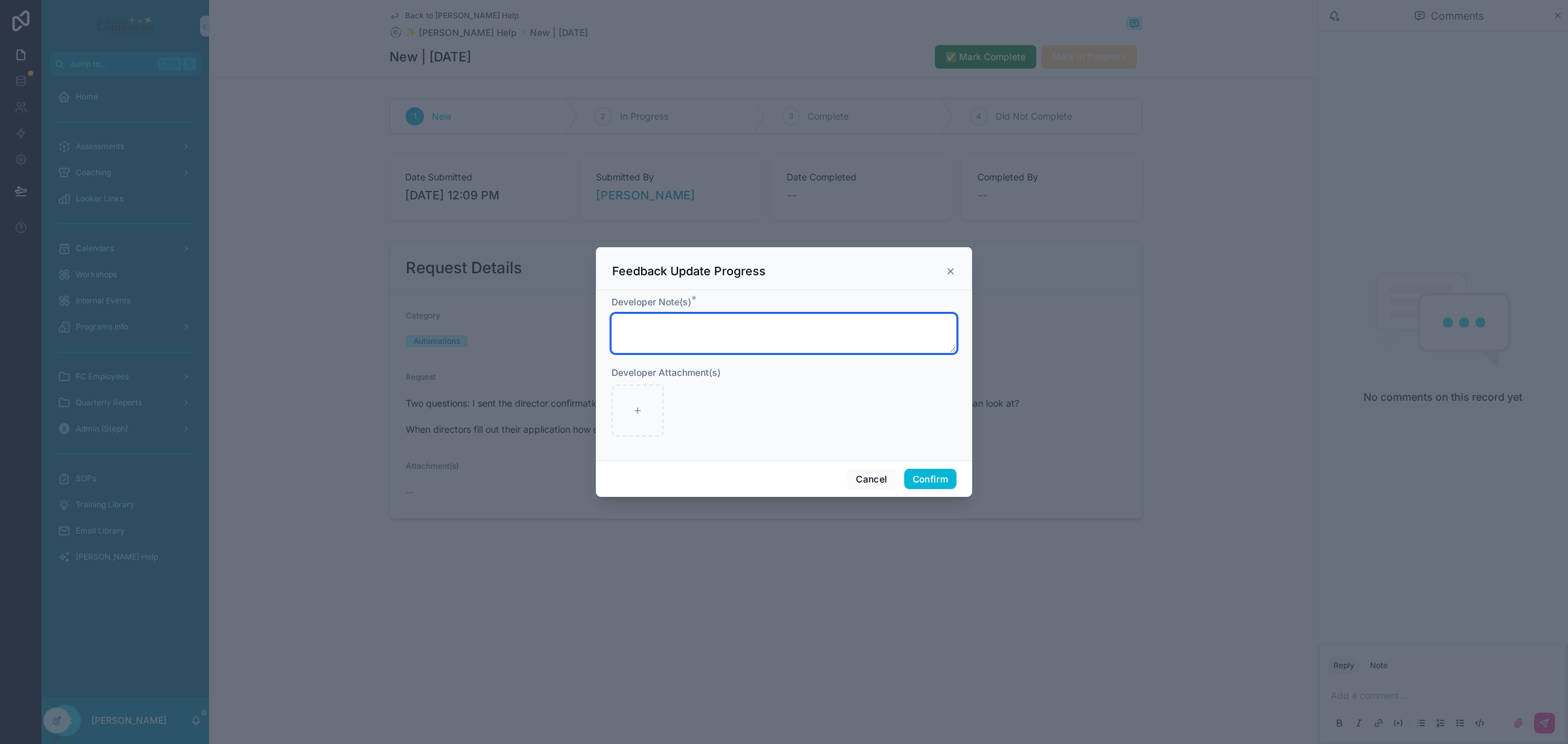
click at [841, 325] on textarea at bounding box center [784, 333] width 345 height 39
paste textarea "**********"
click at [661, 322] on textarea "**********" at bounding box center [784, 333] width 345 height 39
click at [870, 324] on textarea "**********" at bounding box center [784, 333] width 345 height 39
type textarea "**********"
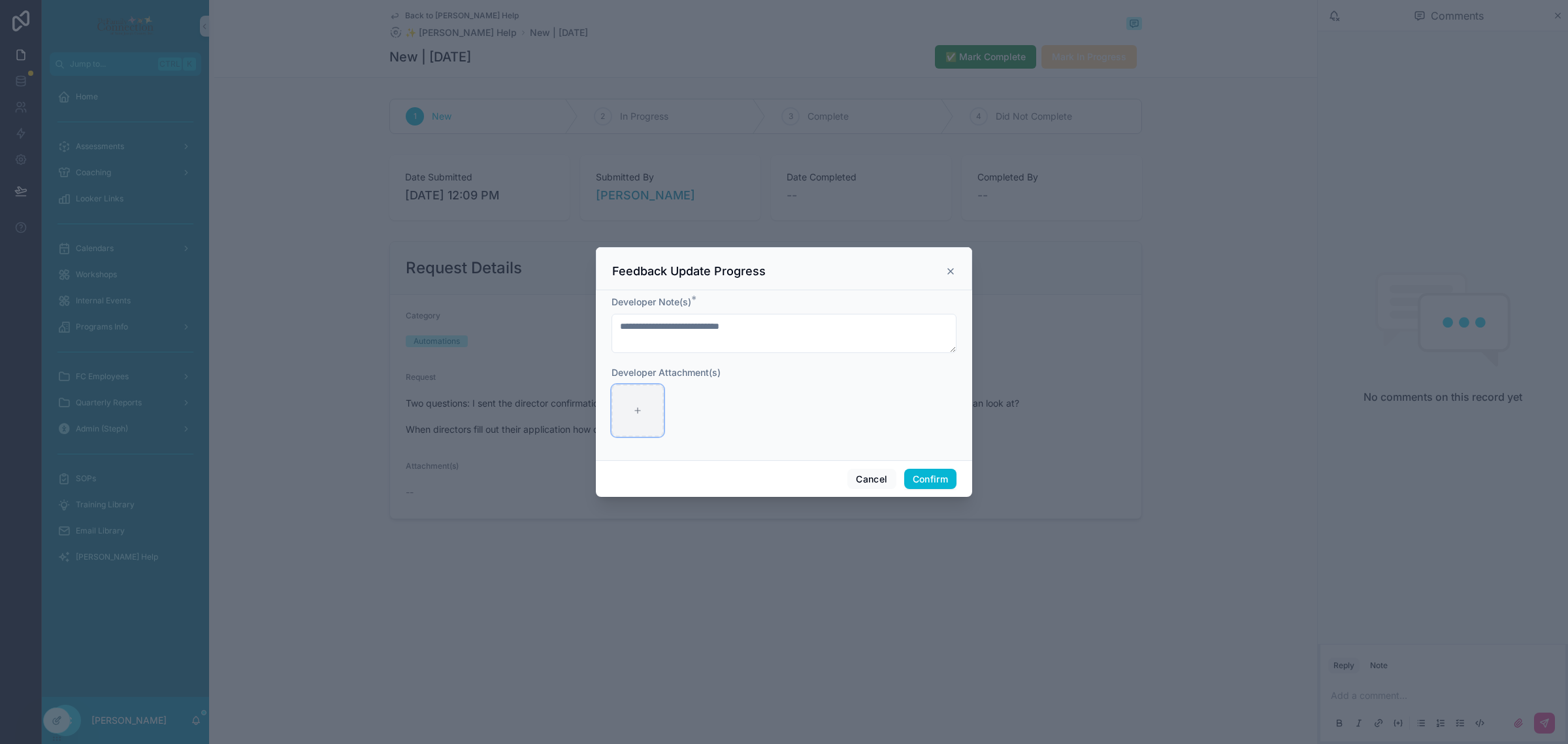
click at [655, 415] on div at bounding box center [638, 411] width 53 height 53
type input "**********"
click at [949, 478] on button "Confirm" at bounding box center [931, 479] width 53 height 21
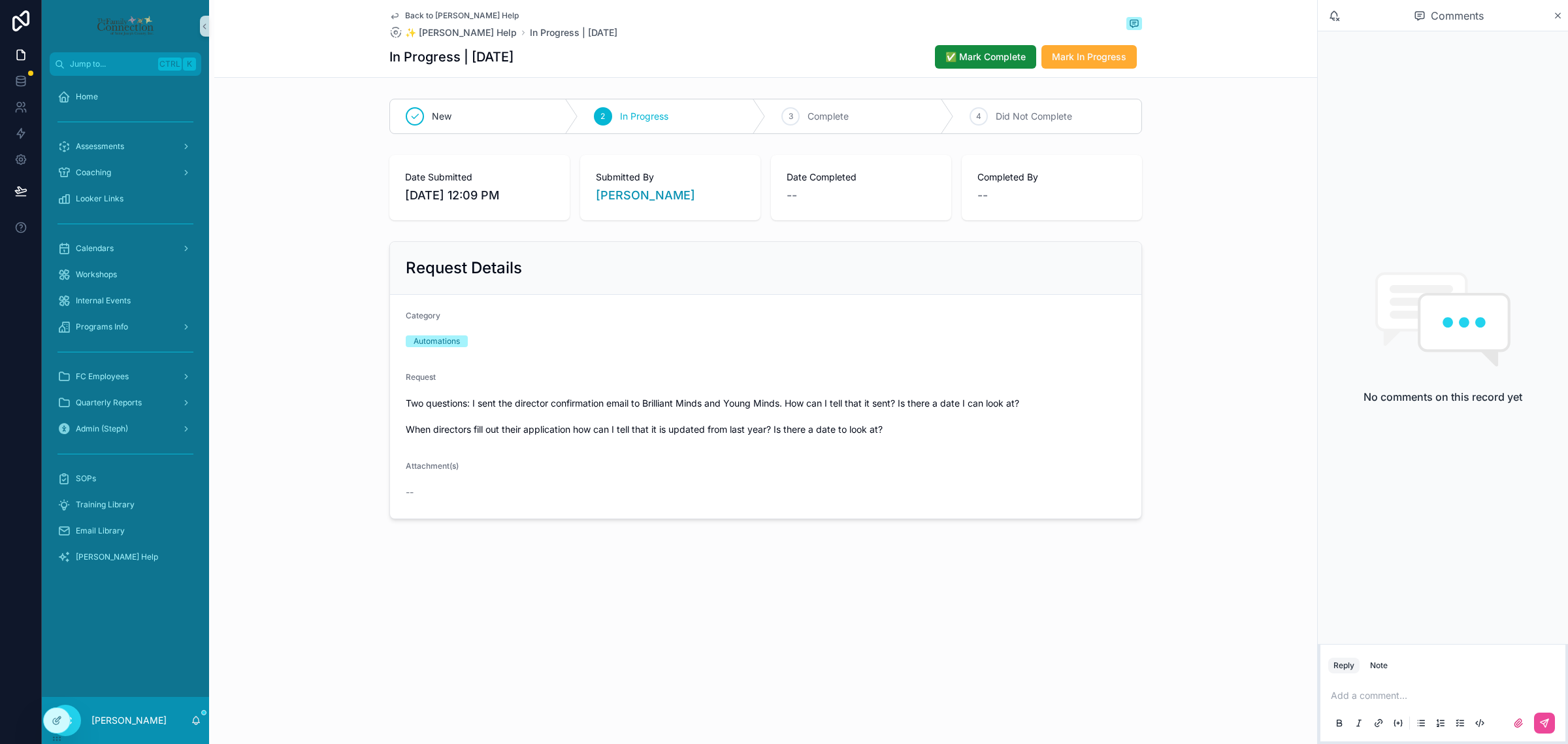
click at [1399, 696] on p "scrollable content" at bounding box center [1445, 695] width 229 height 13
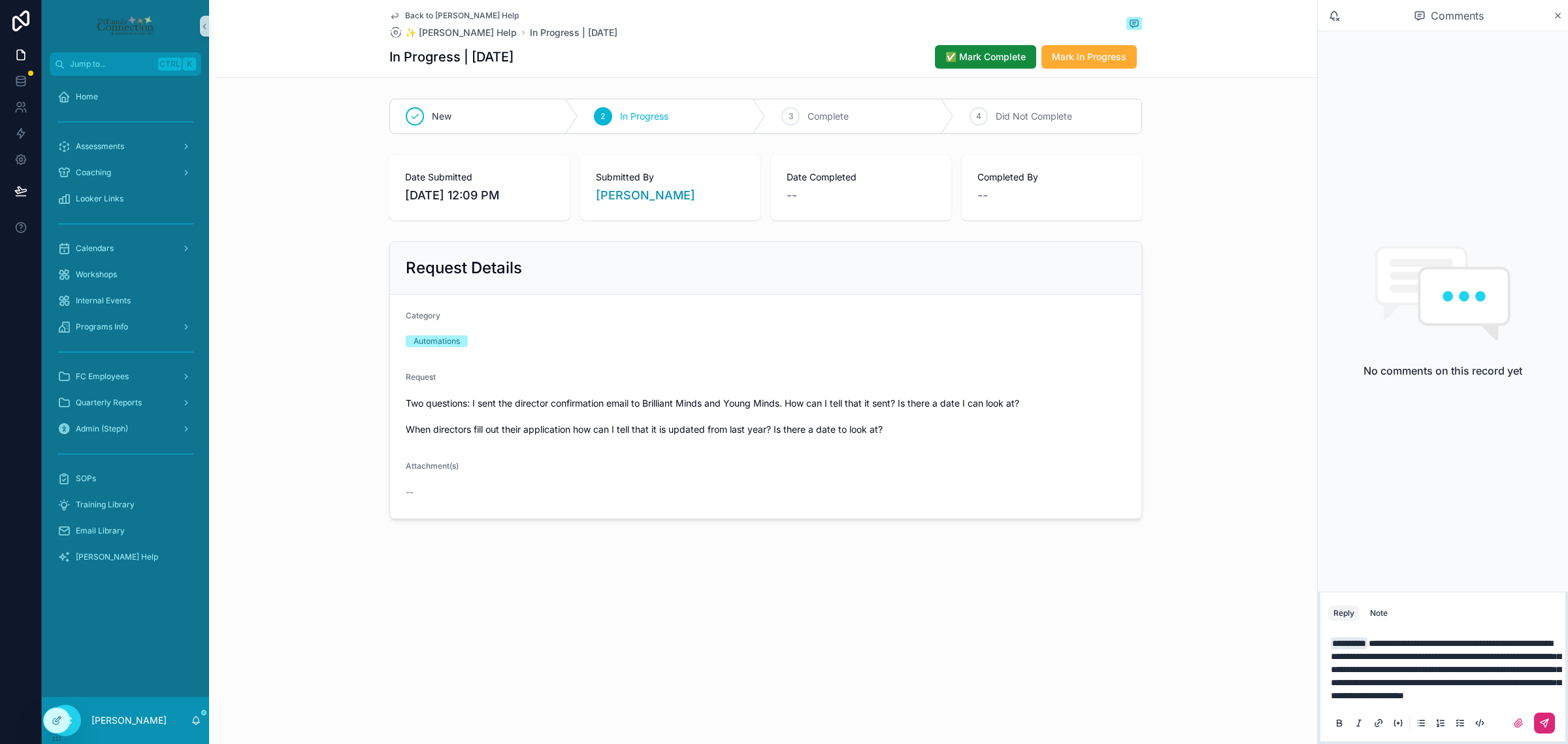
click at [1543, 712] on button "scrollable content" at bounding box center [1545, 723] width 21 height 21
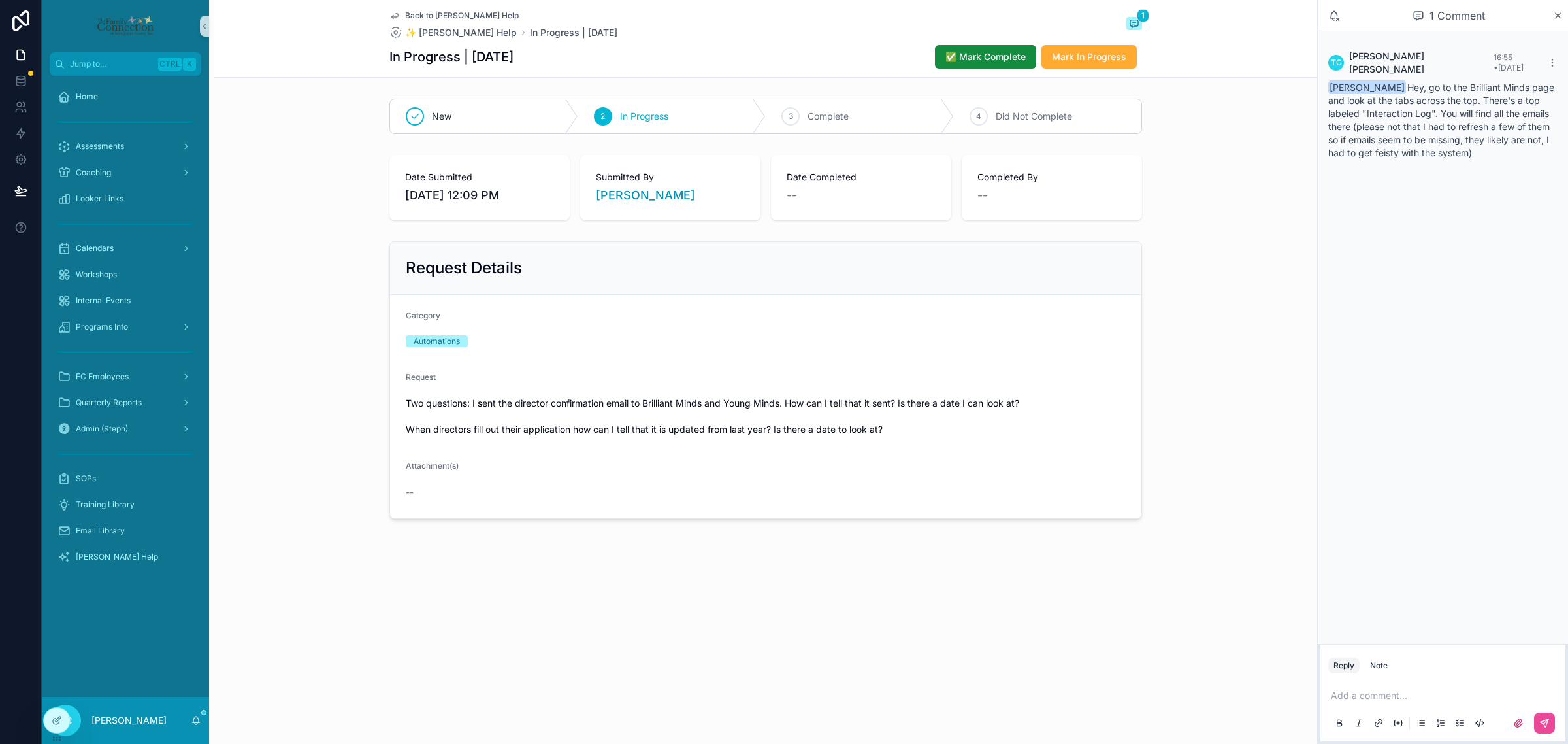
click at [187, 724] on div "TC [PERSON_NAME]" at bounding box center [125, 720] width 168 height 47
click at [198, 724] on icon "scrollable content" at bounding box center [196, 720] width 11 height 11
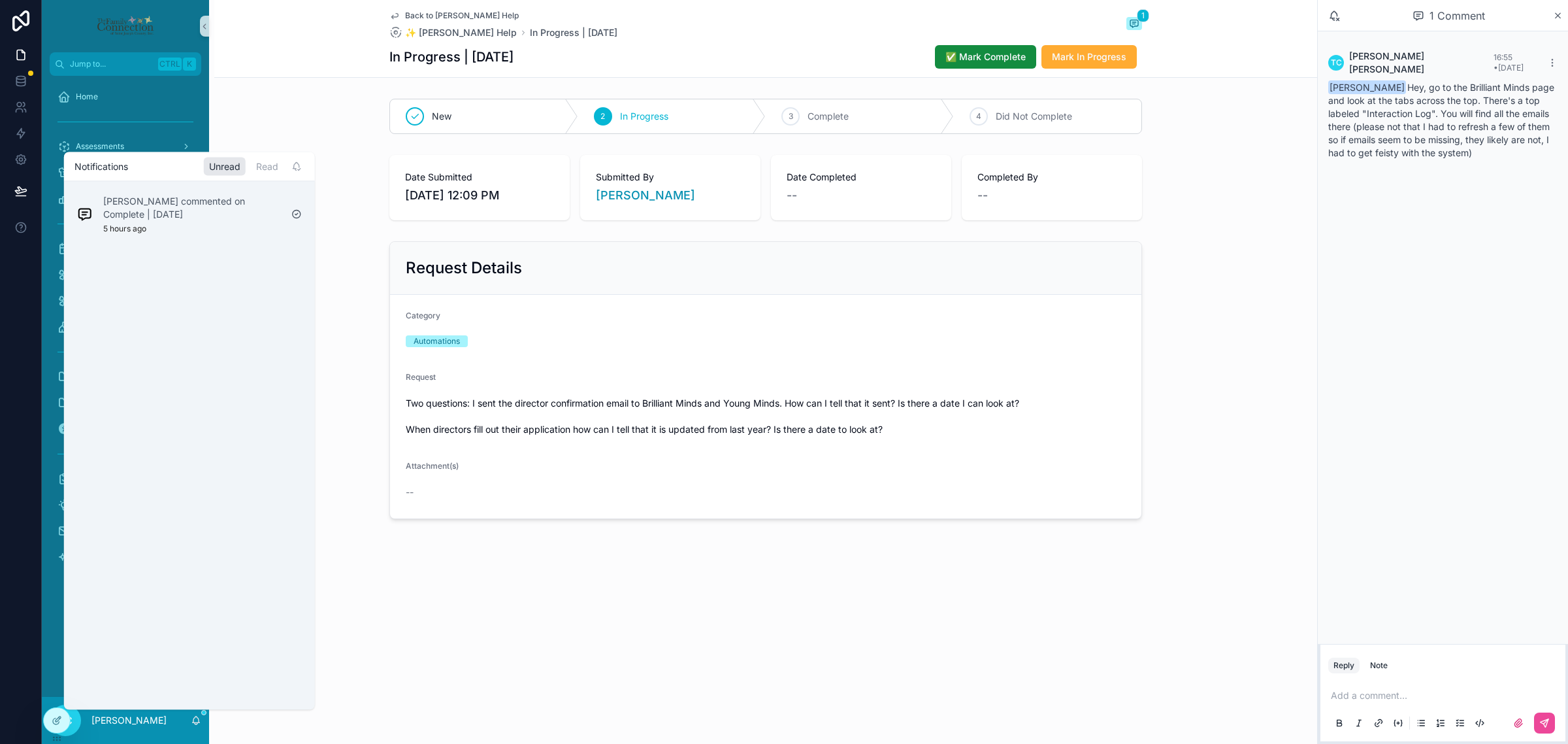
click at [248, 201] on p "[PERSON_NAME] commented on Complete | [DATE]" at bounding box center [192, 207] width 178 height 26
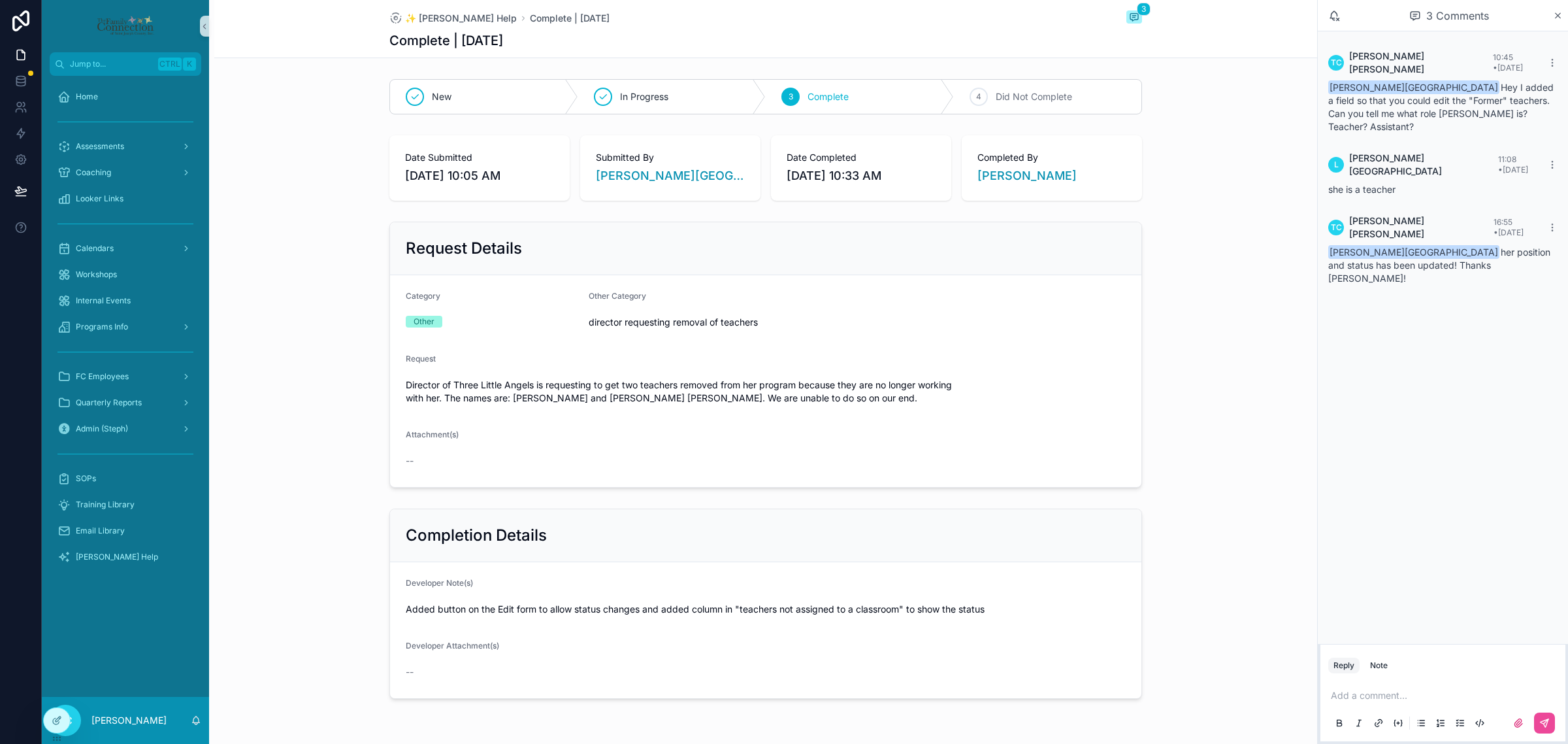
click at [283, 471] on div "Request Details Category Other Other Category director requesting removal of te…" at bounding box center [765, 354] width 1103 height 277
click at [137, 554] on div "[PERSON_NAME] Help" at bounding box center [125, 557] width 136 height 21
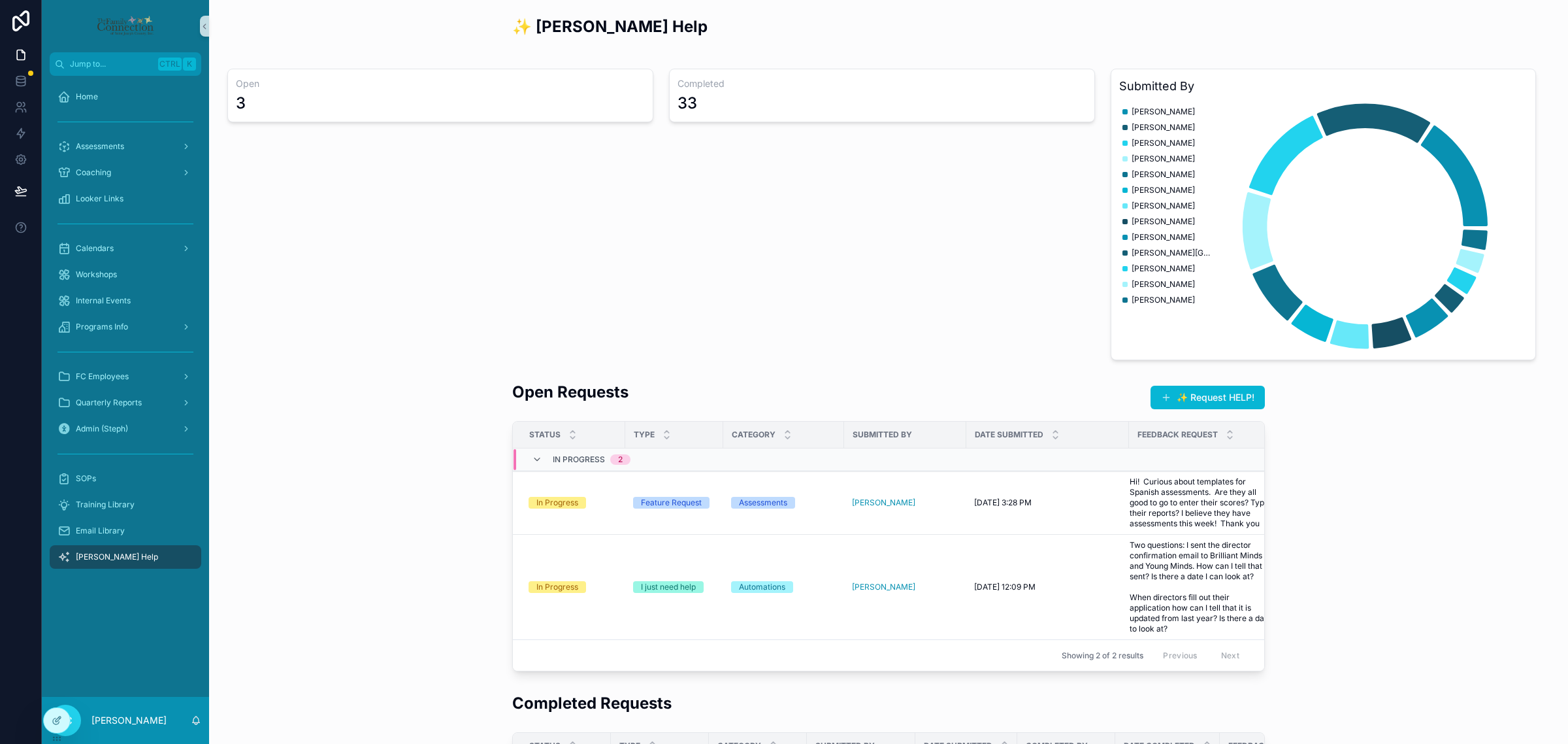
click at [422, 595] on div "Open Requests ✨ Request HELP! Status Type Category Submitted By Date Submitted …" at bounding box center [888, 526] width 1338 height 301
click at [570, 520] on td "In Progress" at bounding box center [569, 503] width 112 height 63
click at [596, 505] on div "In Progress" at bounding box center [573, 503] width 89 height 12
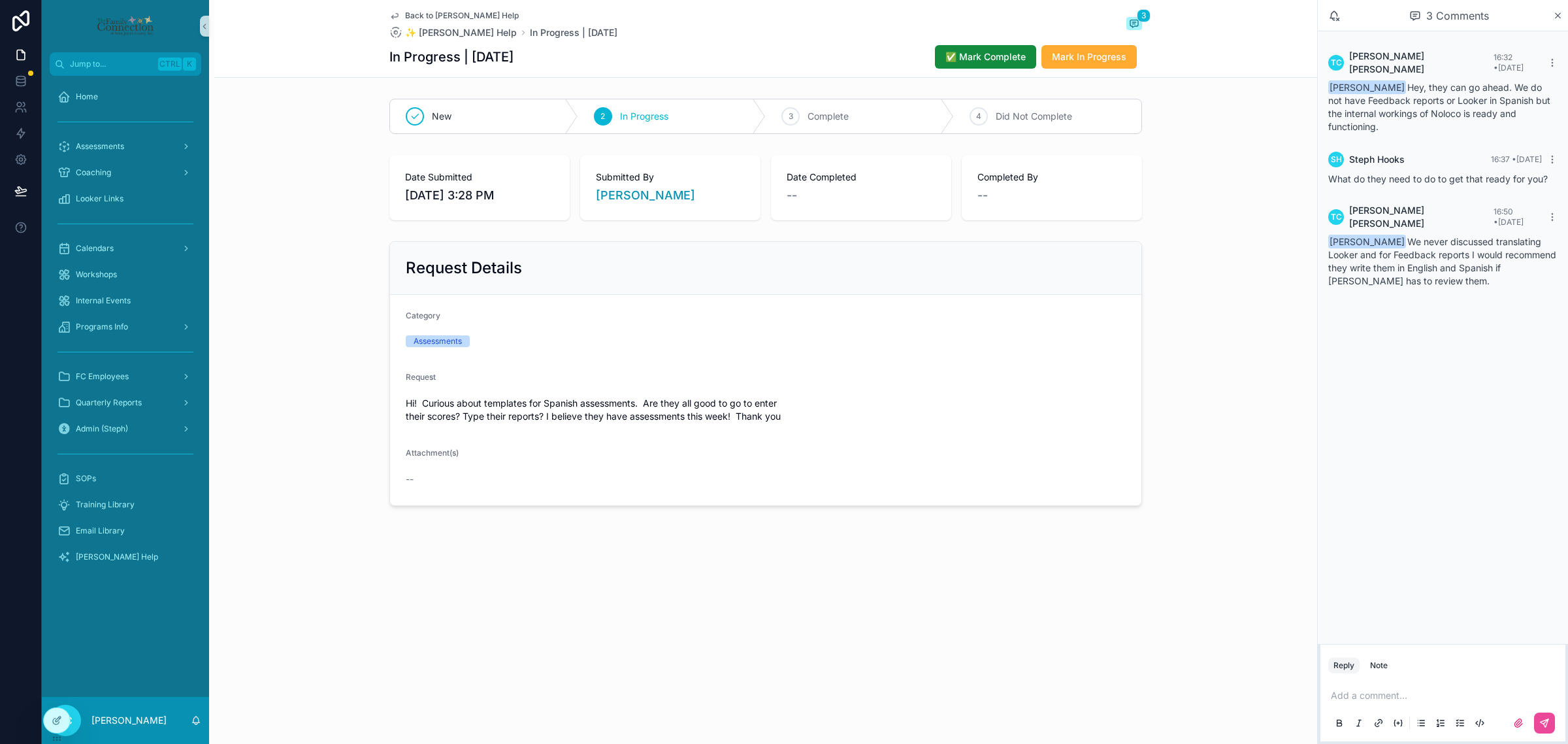
click at [1233, 292] on div "Request Details Category Assessments Request Hi! Curious about templates for Sp…" at bounding box center [765, 373] width 1103 height 275
click at [1413, 300] on div "TC Trish Connelly 16:32 • Today Steph Hooks Hey, they can go ahead. We do not h…" at bounding box center [1443, 338] width 250 height 613
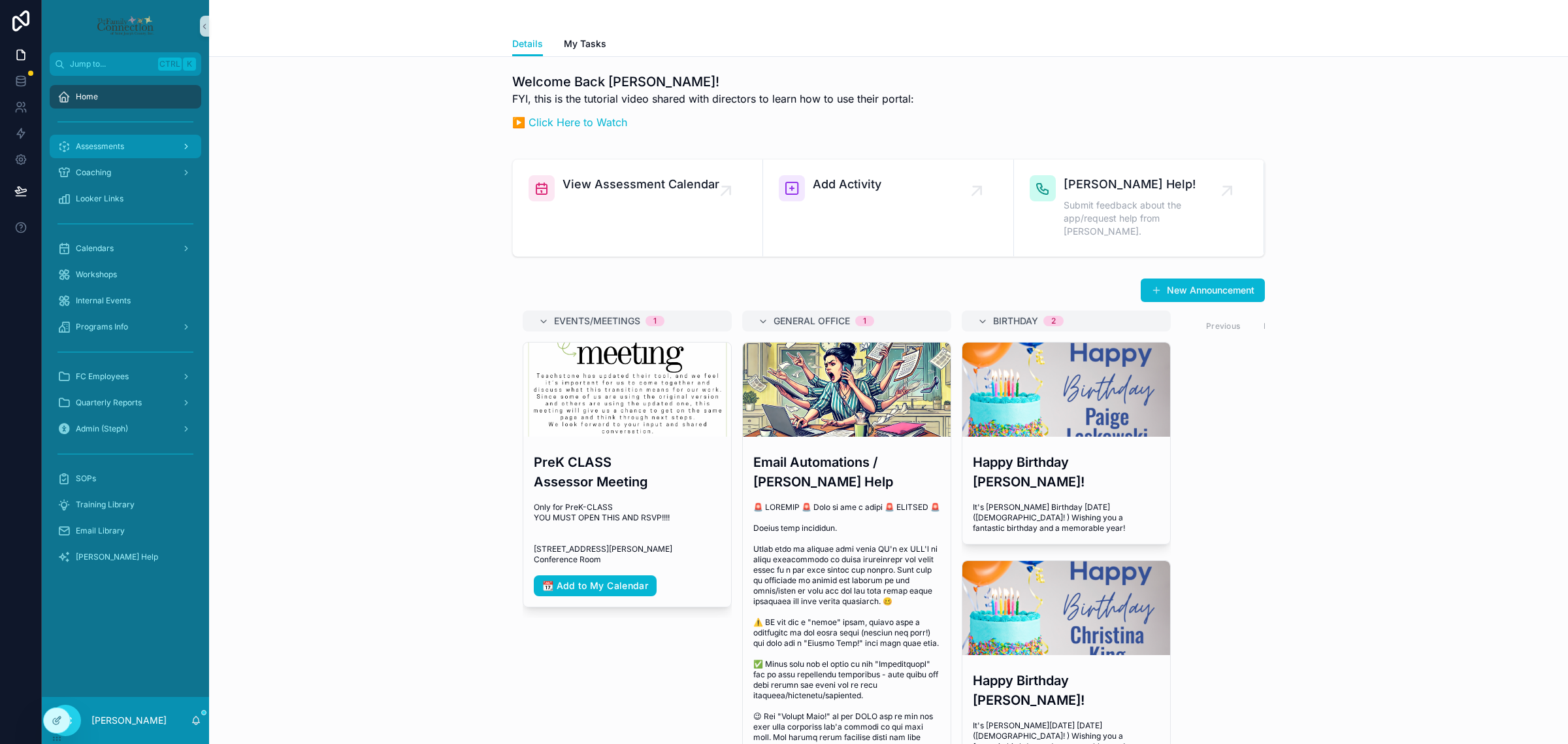
click at [143, 146] on div "Assessments" at bounding box center [125, 147] width 136 height 21
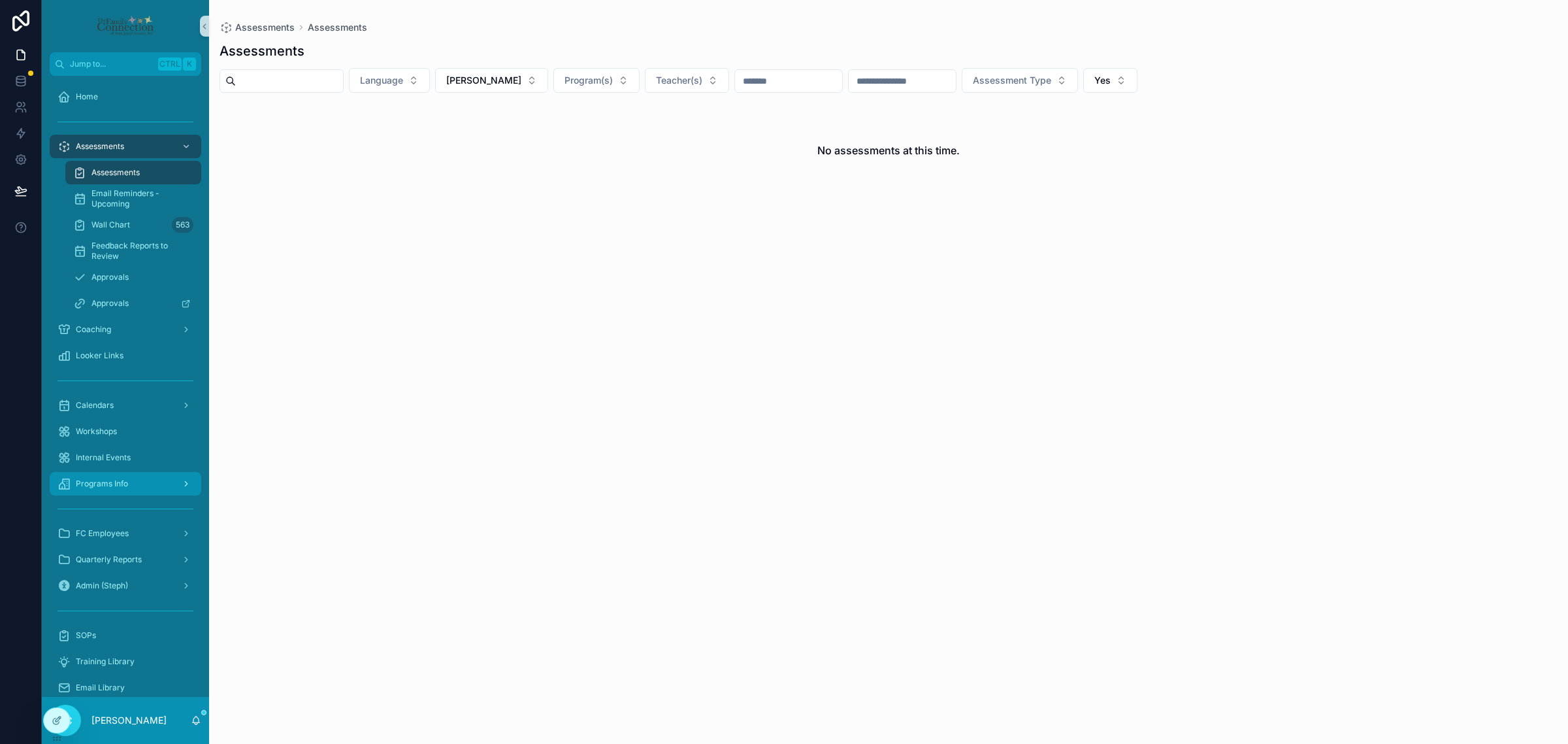
click at [141, 481] on div "Programs Info" at bounding box center [125, 484] width 136 height 21
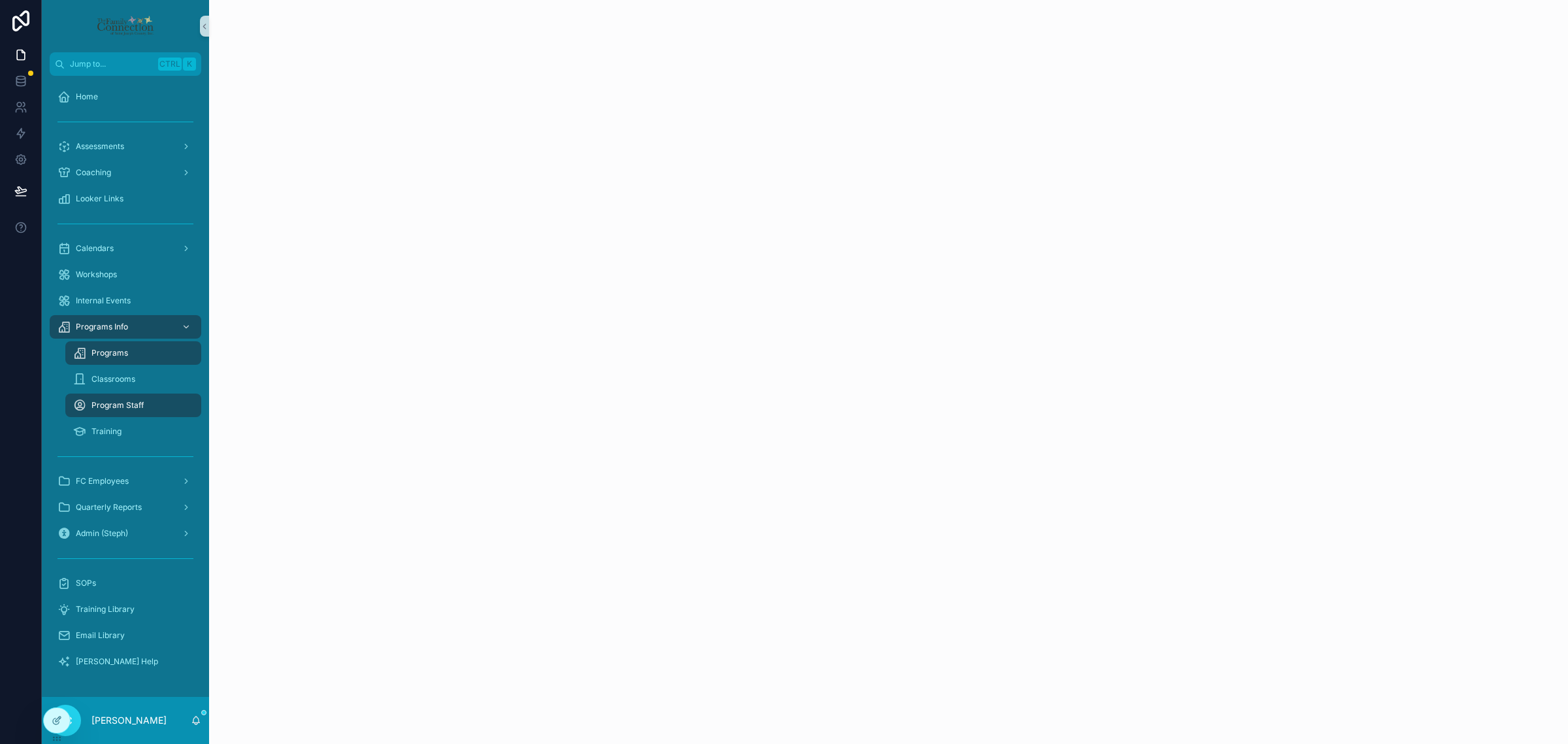
click at [145, 354] on div "Programs" at bounding box center [133, 353] width 120 height 21
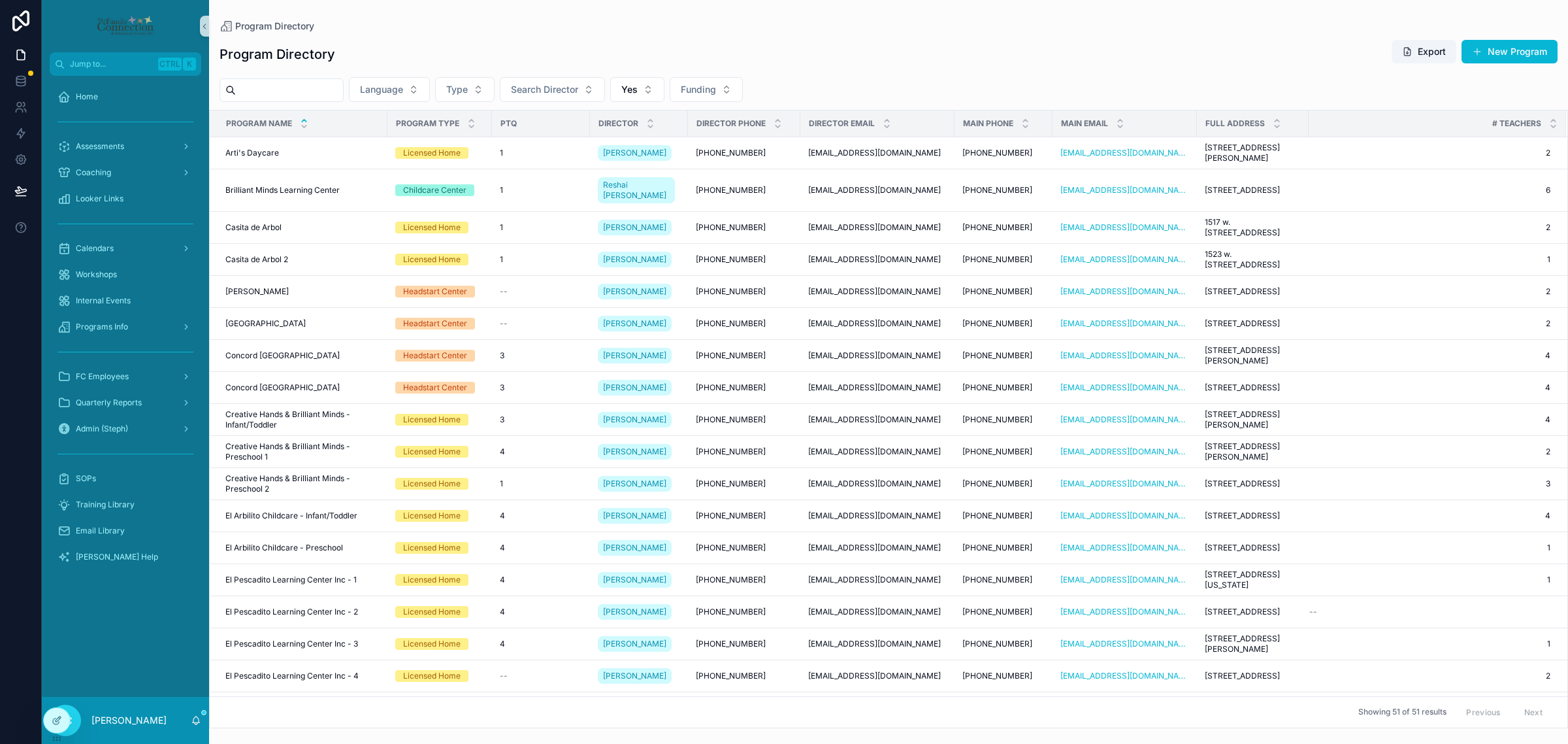
click at [315, 95] on input "scrollable content" at bounding box center [289, 90] width 107 height 18
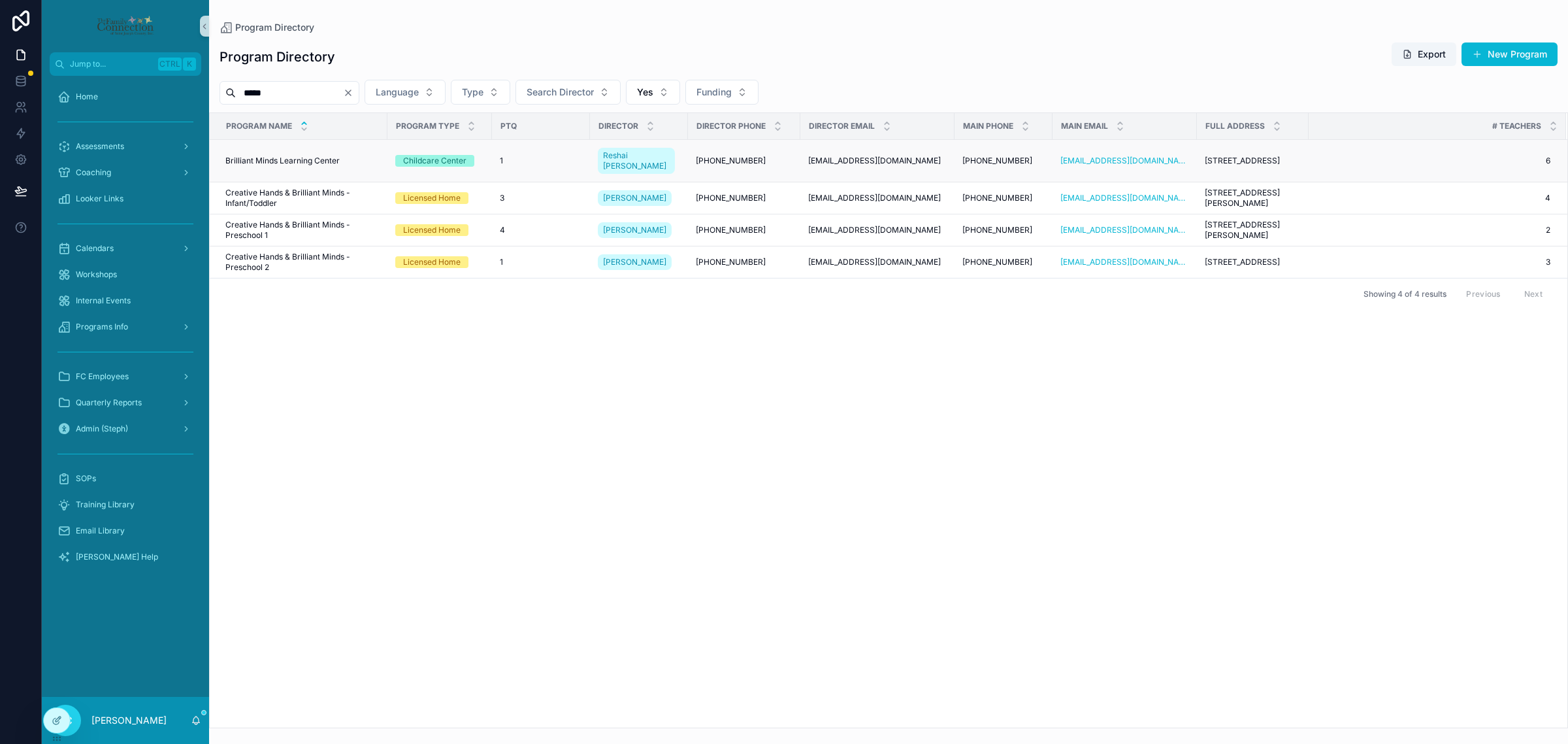
type input "*****"
click at [292, 147] on td "Brilliant Minds Learning Center Brilliant Minds Learning Center" at bounding box center [298, 161] width 178 height 43
click at [289, 158] on span "Brilliant Minds Learning Center" at bounding box center [282, 161] width 114 height 11
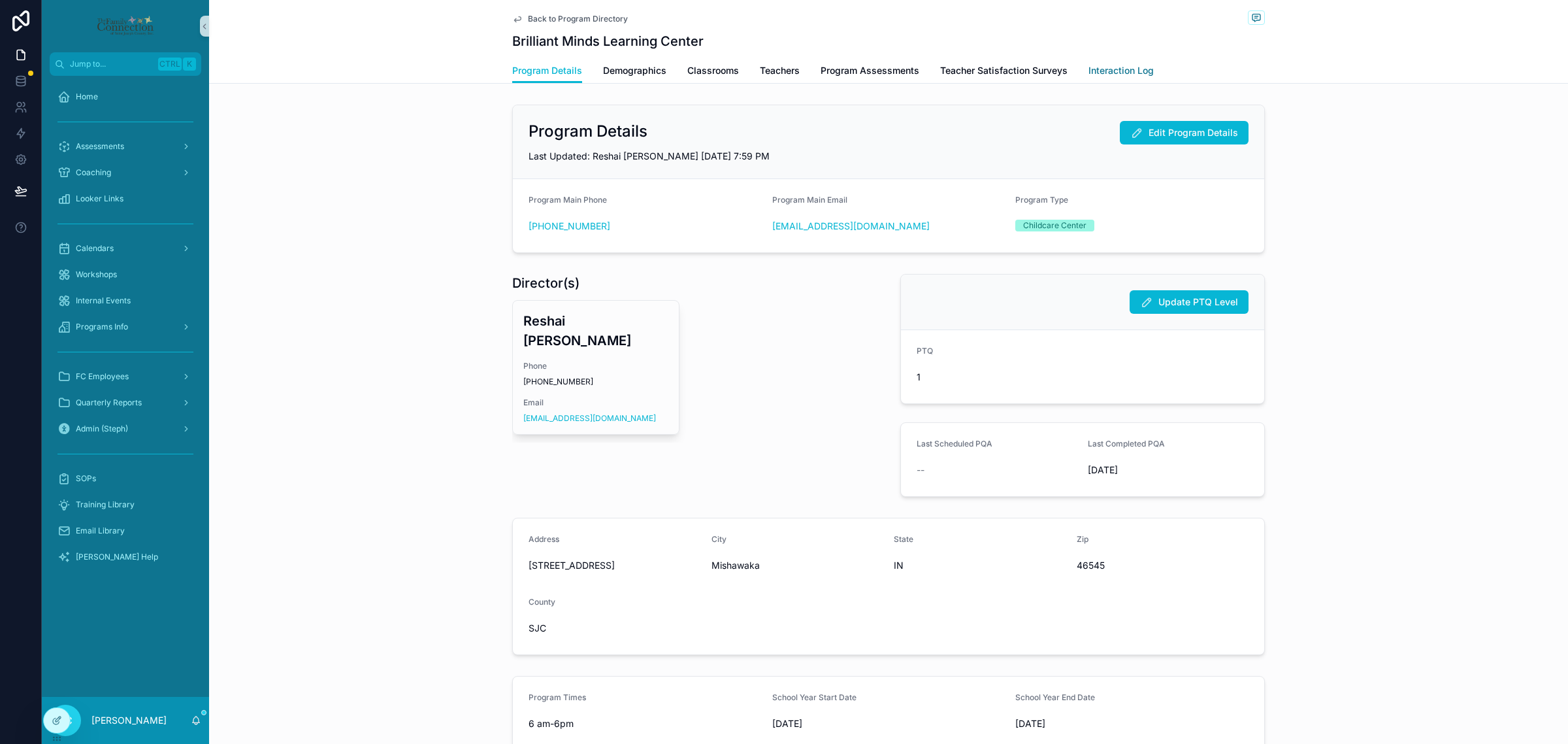
click at [1142, 70] on span "Interaction Log" at bounding box center [1121, 70] width 65 height 13
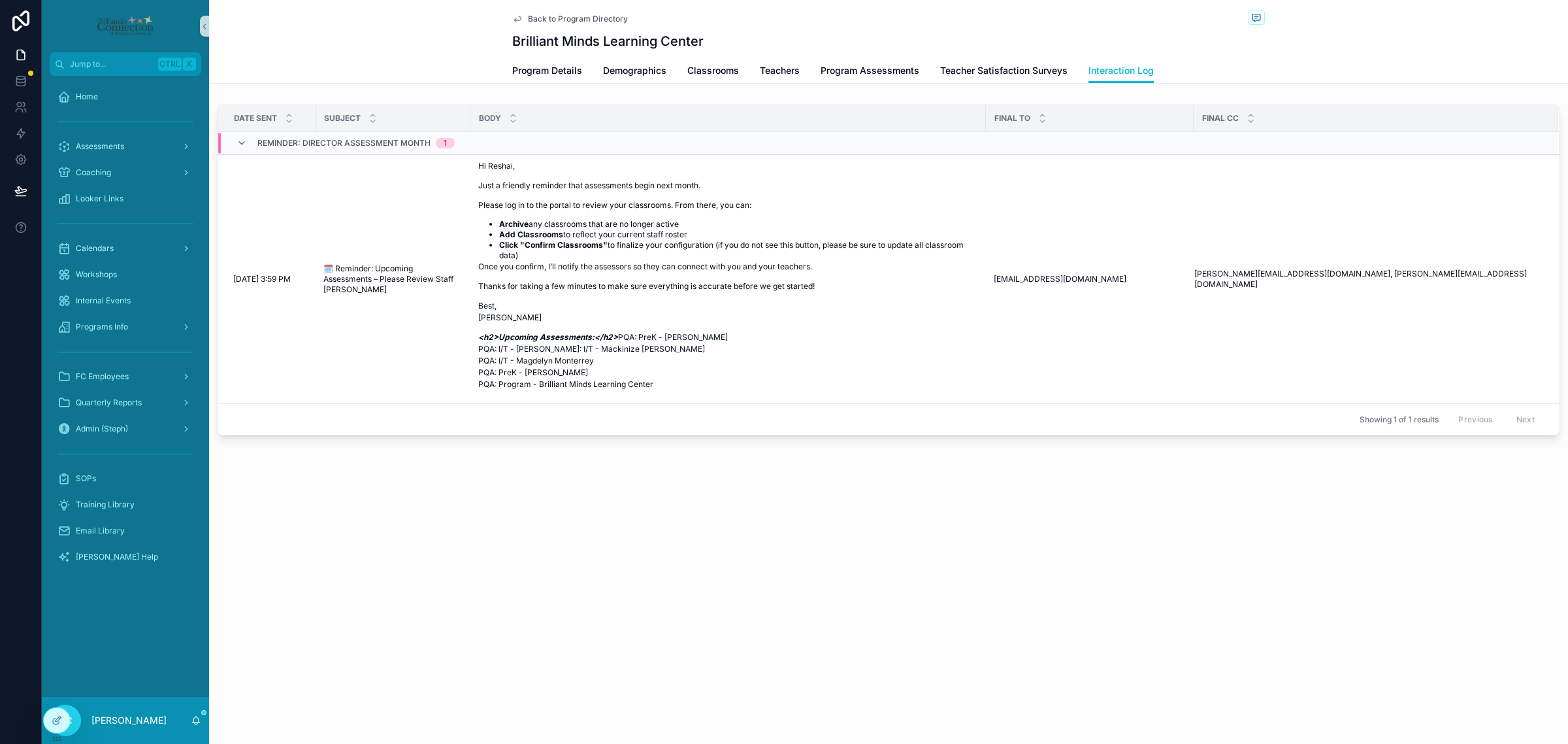
click at [194, 711] on div "TC [PERSON_NAME]" at bounding box center [125, 720] width 168 height 47
click at [196, 722] on icon "scrollable content" at bounding box center [196, 720] width 11 height 11
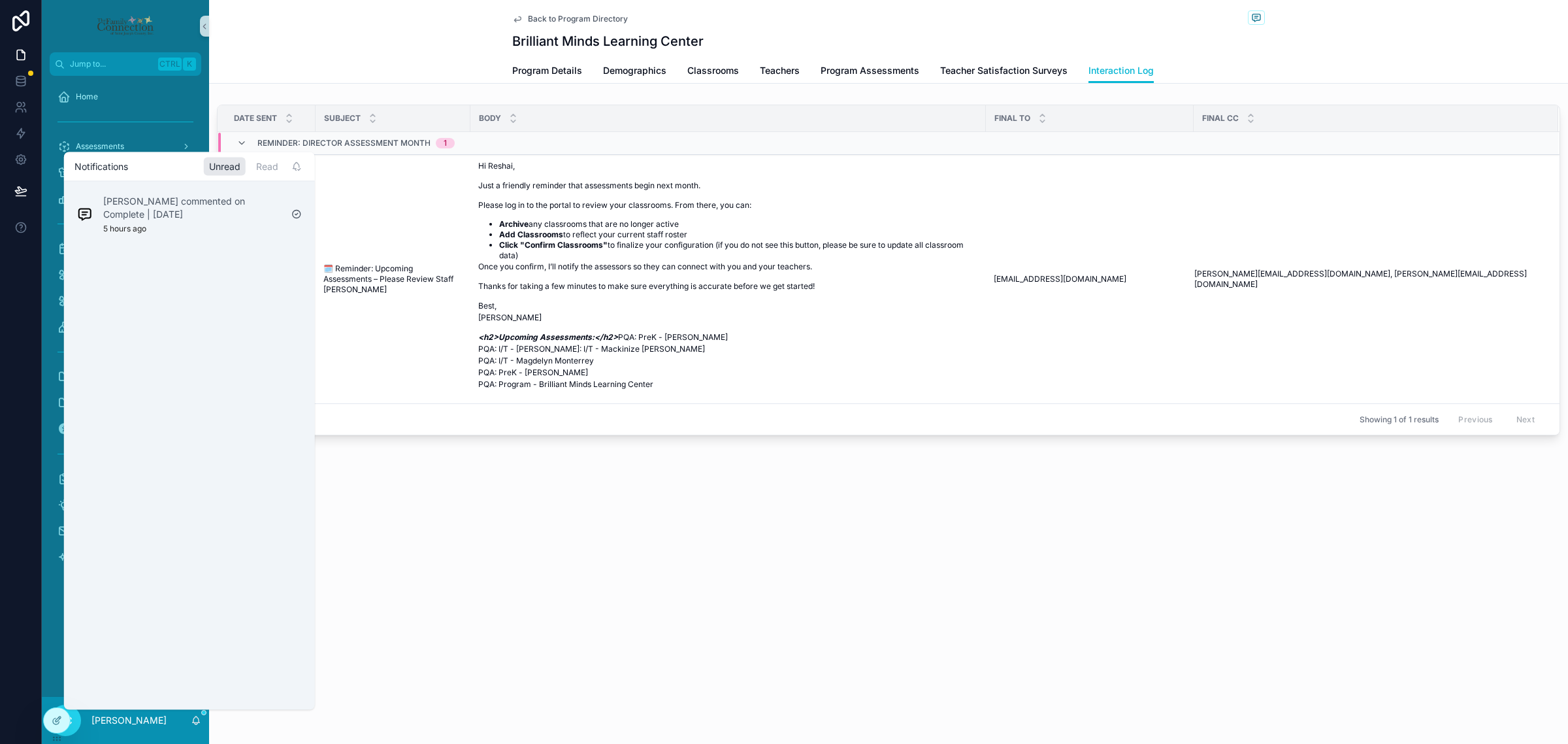
click at [223, 209] on p "[PERSON_NAME] commented on Complete | [DATE]" at bounding box center [192, 207] width 178 height 26
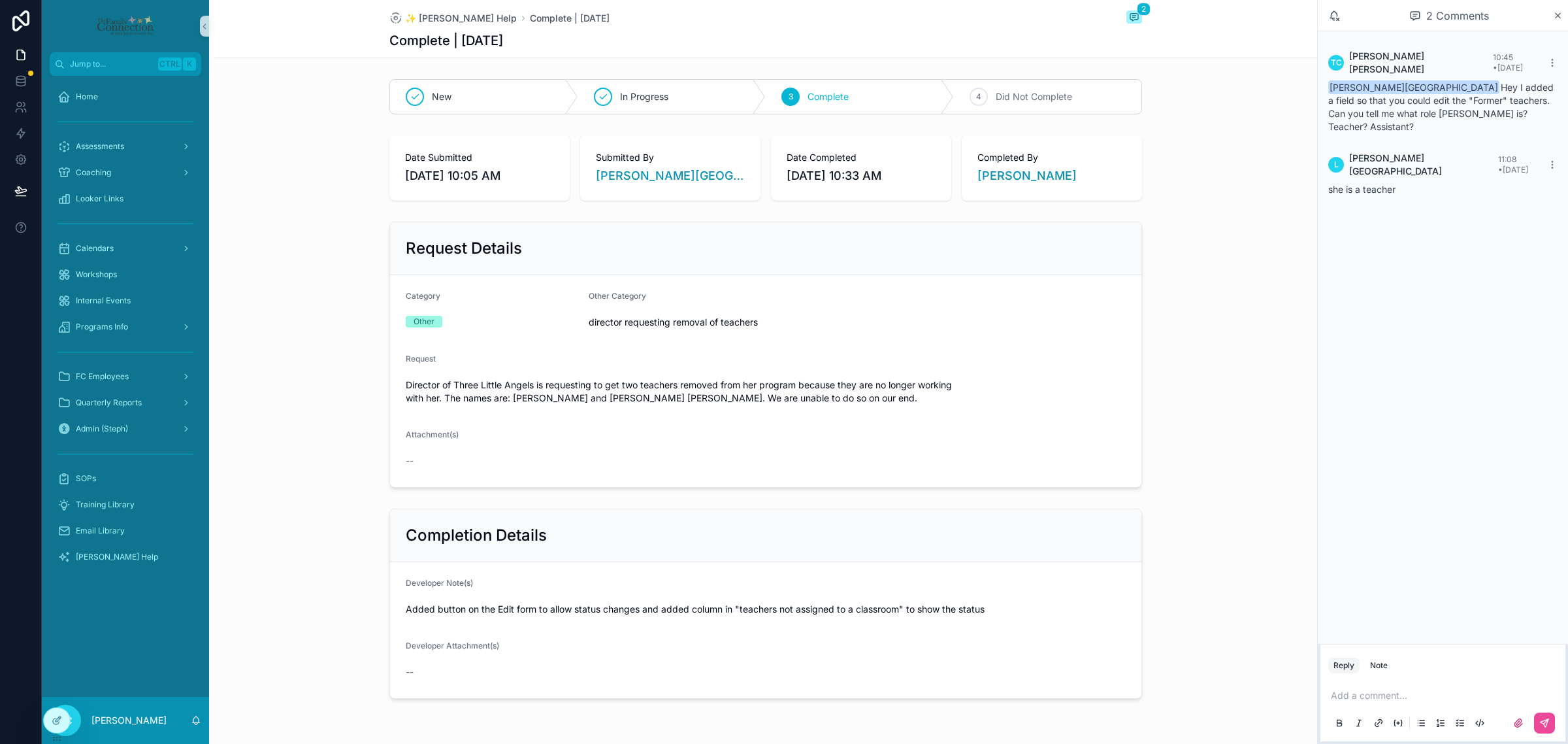
click at [1383, 702] on p "scrollable content" at bounding box center [1445, 695] width 229 height 13
click at [1549, 726] on icon "scrollable content" at bounding box center [1545, 723] width 11 height 11
